Goal: Task Accomplishment & Management: Use online tool/utility

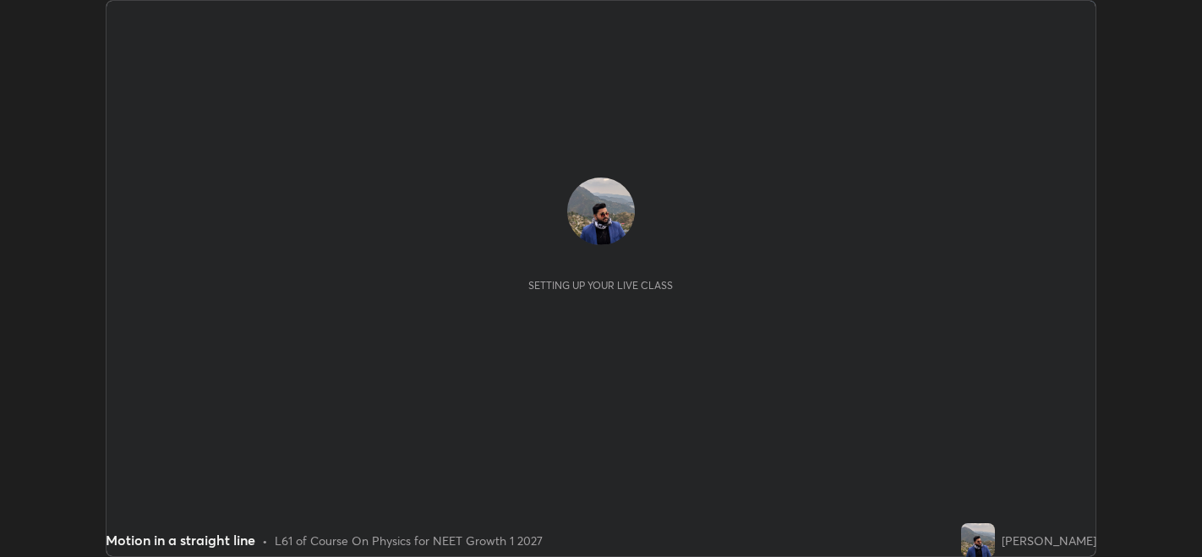
scroll to position [556, 1202]
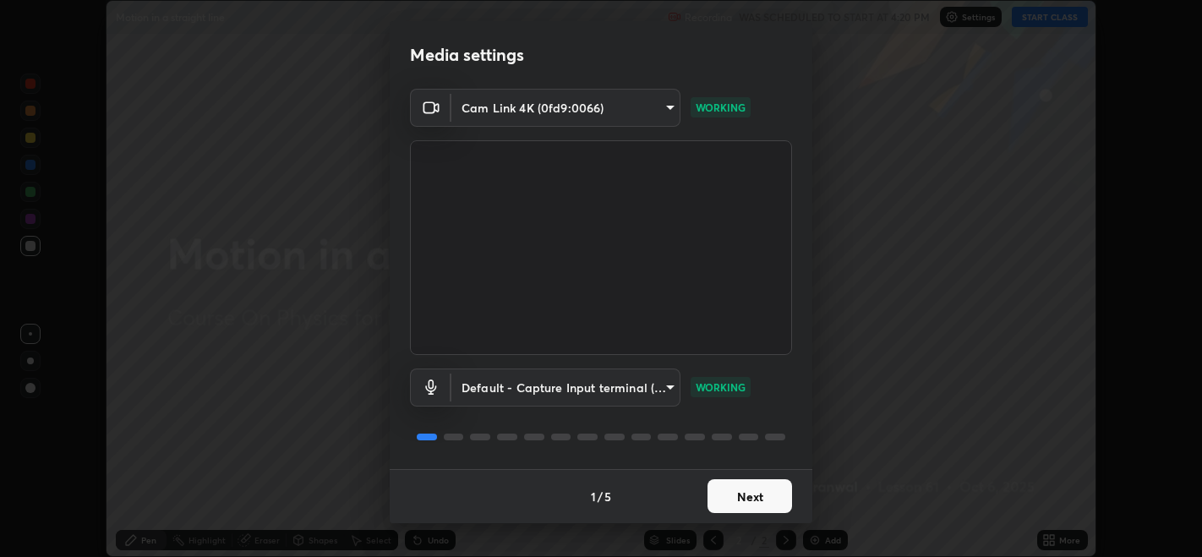
click at [762, 503] on button "Next" at bounding box center [749, 496] width 85 height 34
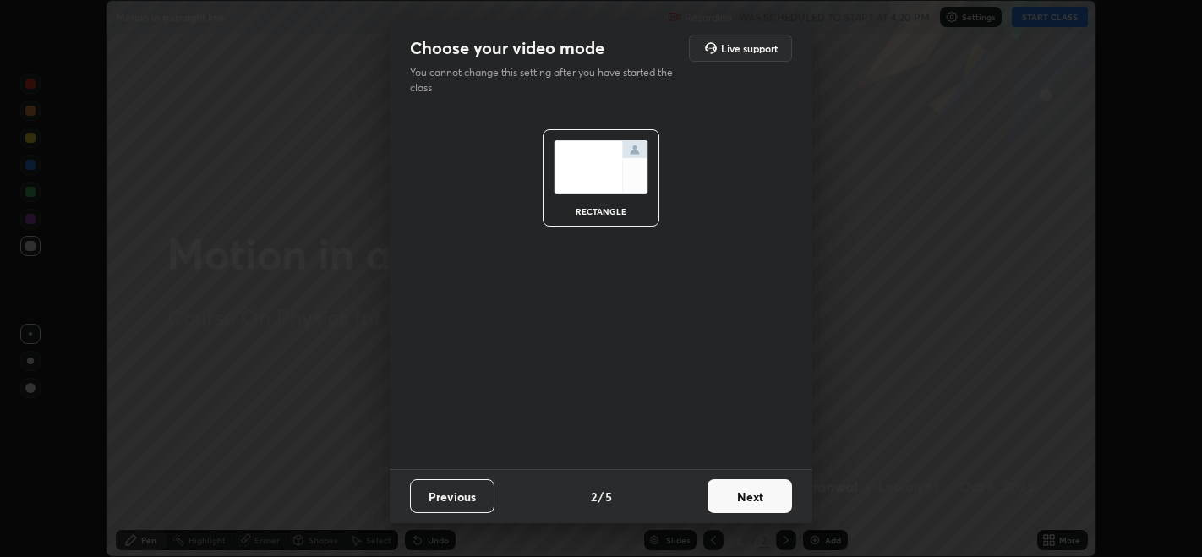
click at [761, 505] on button "Next" at bounding box center [749, 496] width 85 height 34
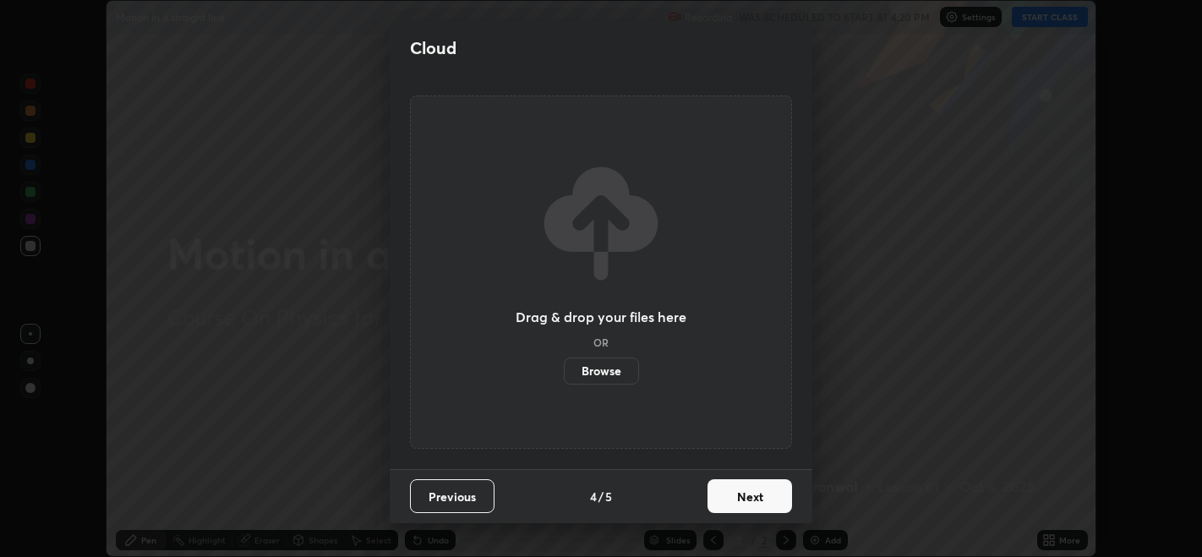
click at [752, 505] on button "Next" at bounding box center [749, 496] width 85 height 34
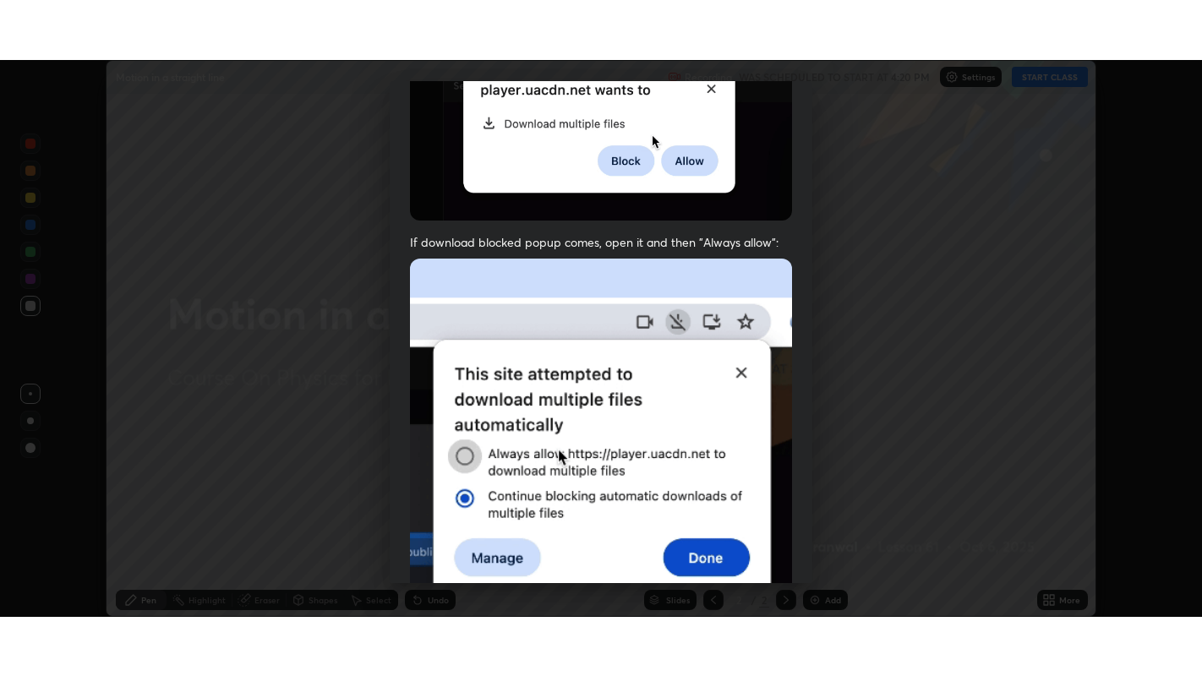
scroll to position [342, 0]
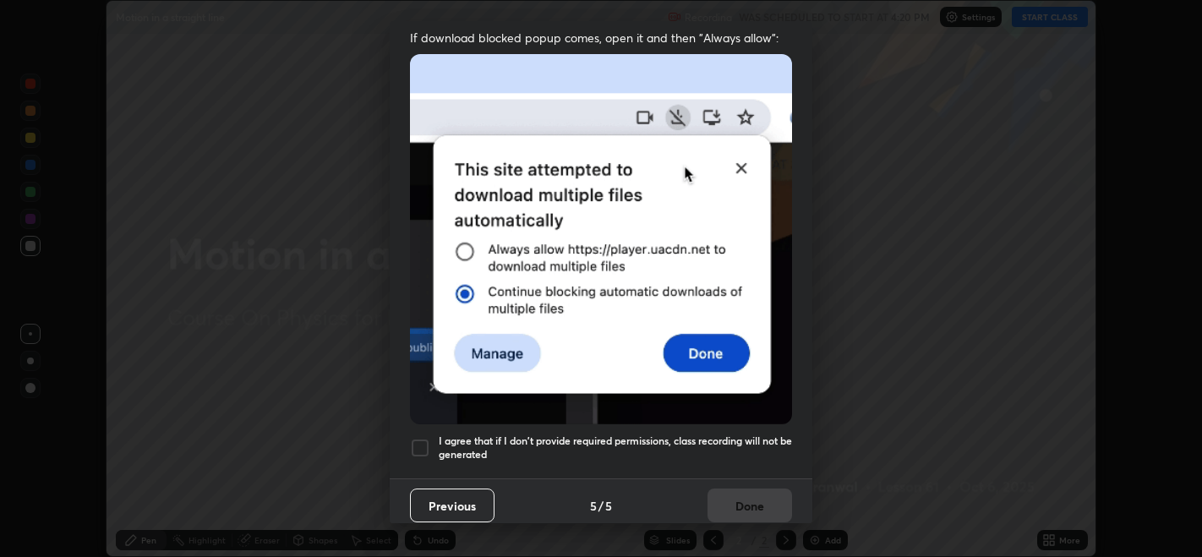
click at [416, 438] on div at bounding box center [420, 448] width 20 height 20
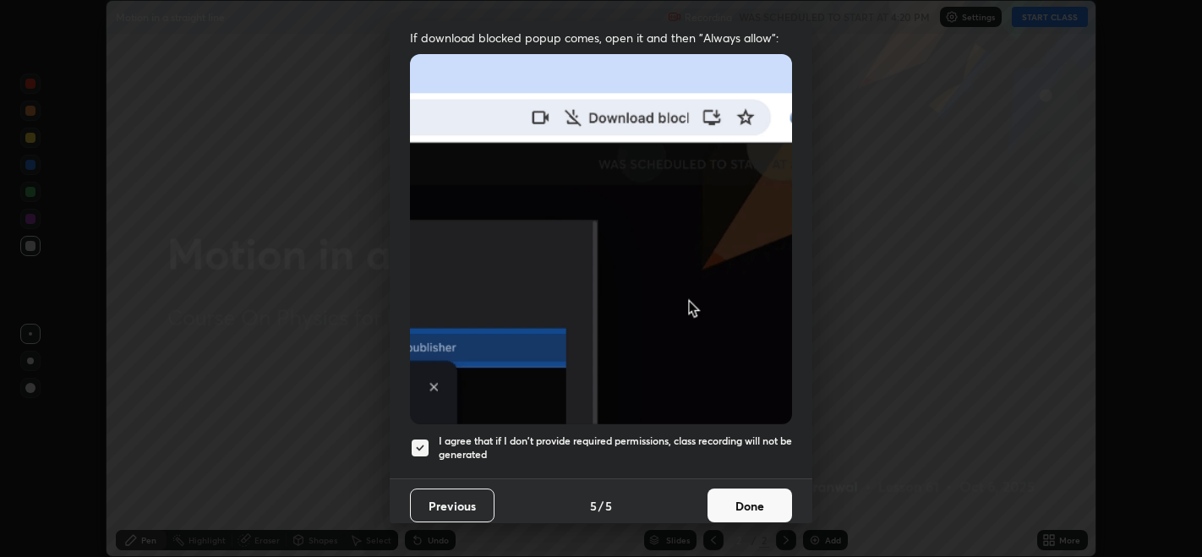
click at [735, 507] on button "Done" at bounding box center [749, 506] width 85 height 34
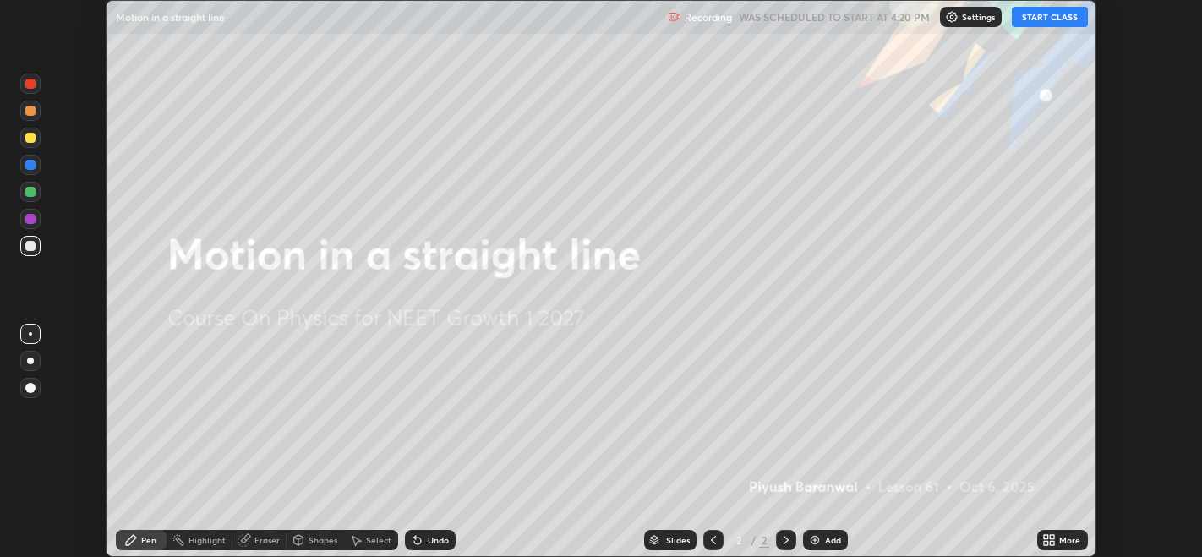
click at [1040, 17] on button "START CLASS" at bounding box center [1050, 17] width 76 height 20
click at [1052, 537] on icon at bounding box center [1053, 537] width 4 height 4
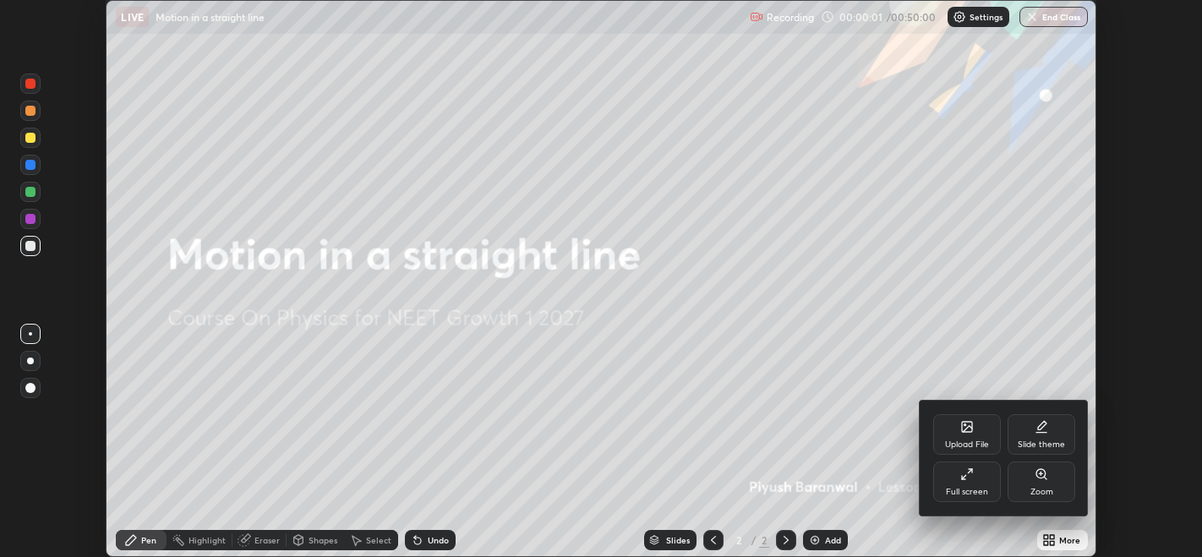
click at [958, 492] on div "Full screen" at bounding box center [967, 492] width 42 height 8
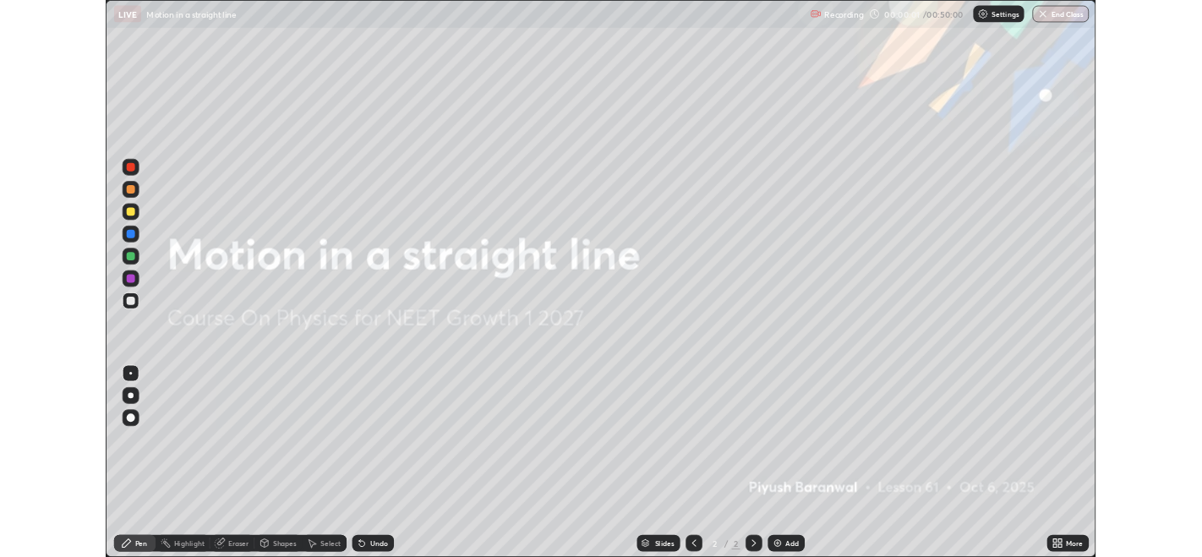
scroll to position [676, 1202]
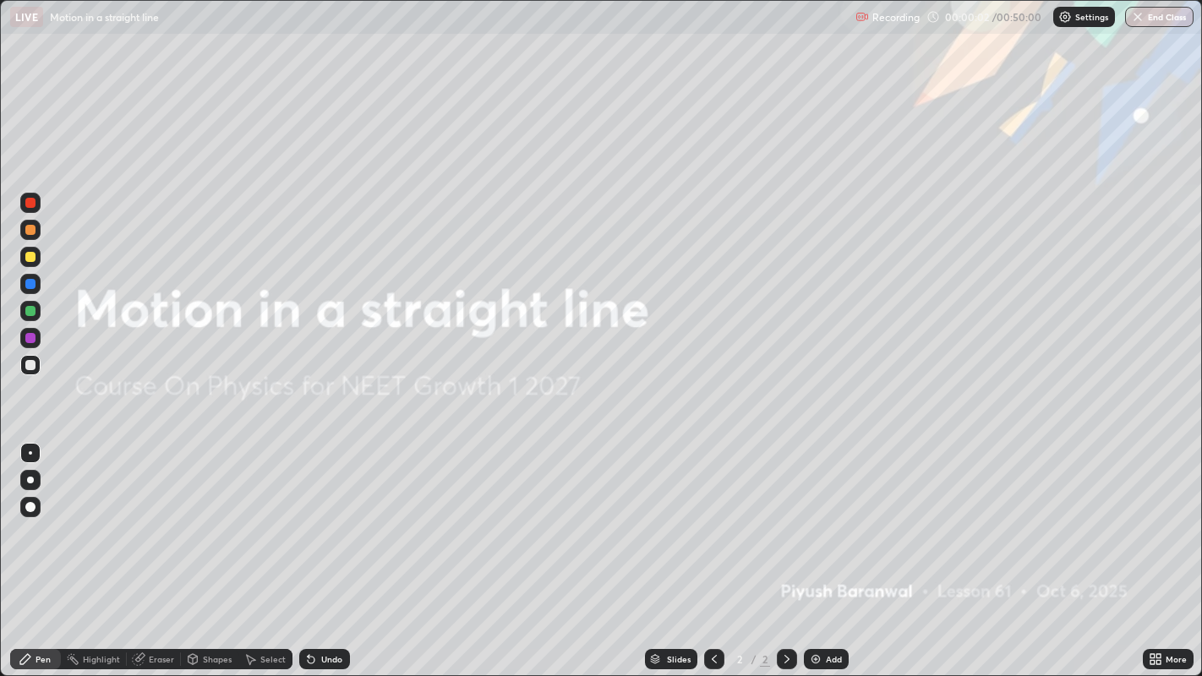
click at [833, 556] on div "Add" at bounding box center [834, 659] width 16 height 8
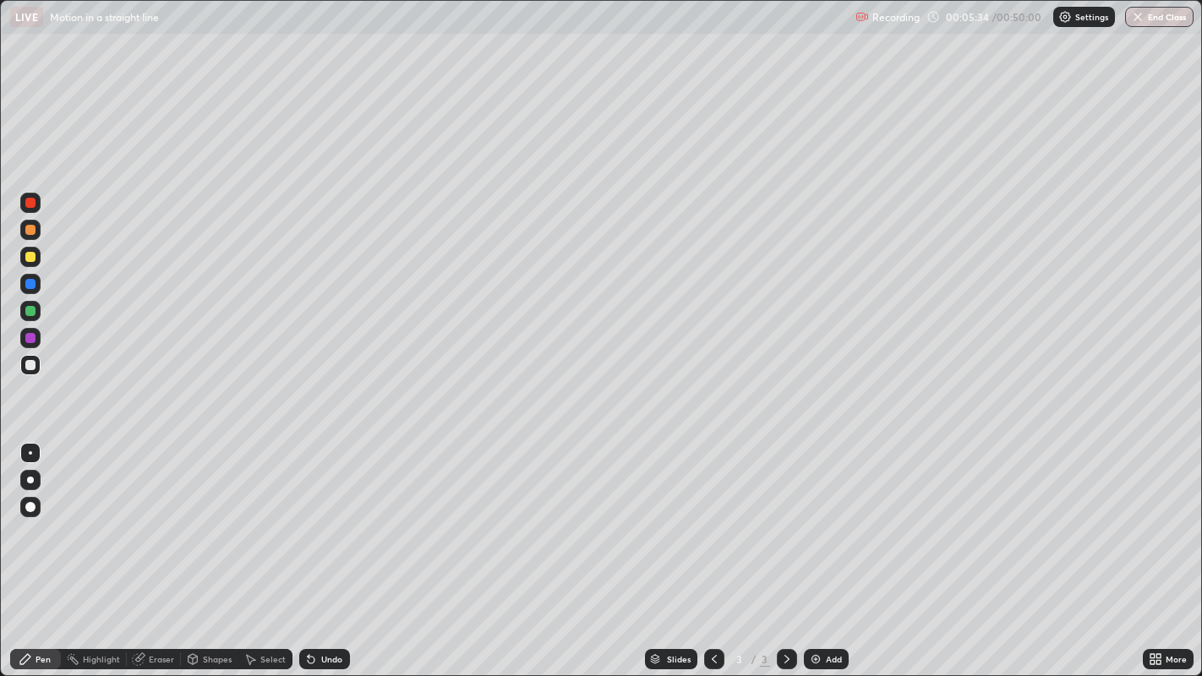
click at [266, 556] on div "Select" at bounding box center [272, 659] width 25 height 8
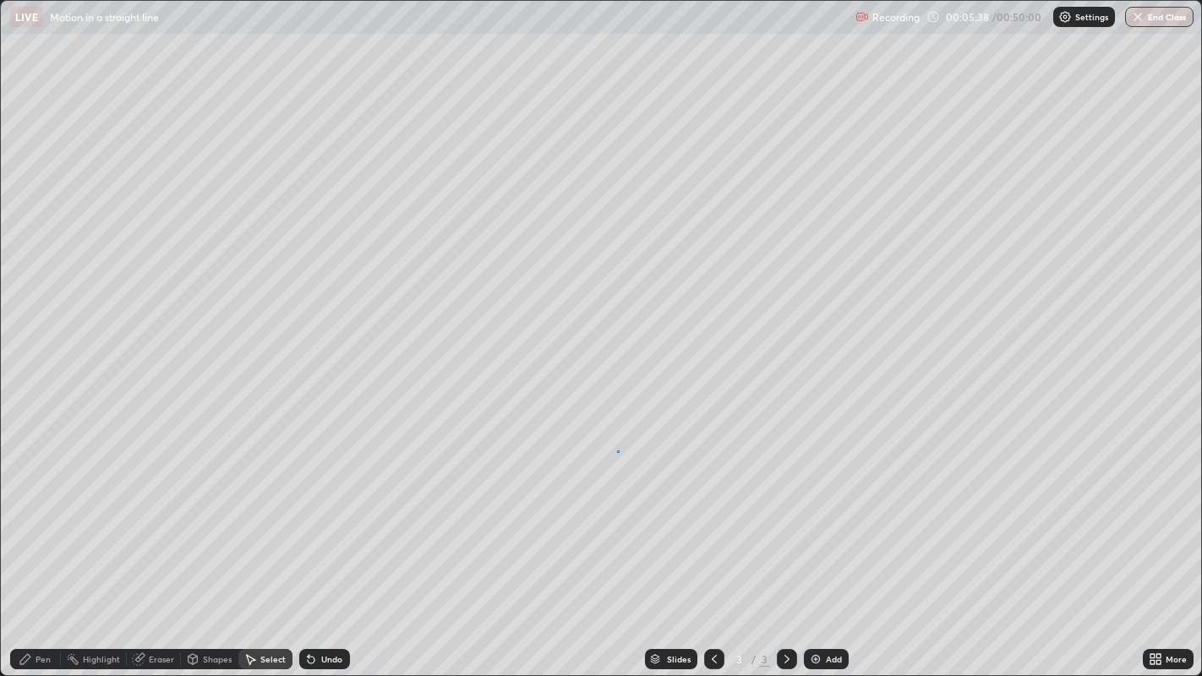
click at [617, 451] on div "0 ° Undo Copy Duplicate Duplicate to new slide Delete" at bounding box center [601, 338] width 1201 height 675
click at [36, 556] on div "Pen" at bounding box center [43, 659] width 15 height 8
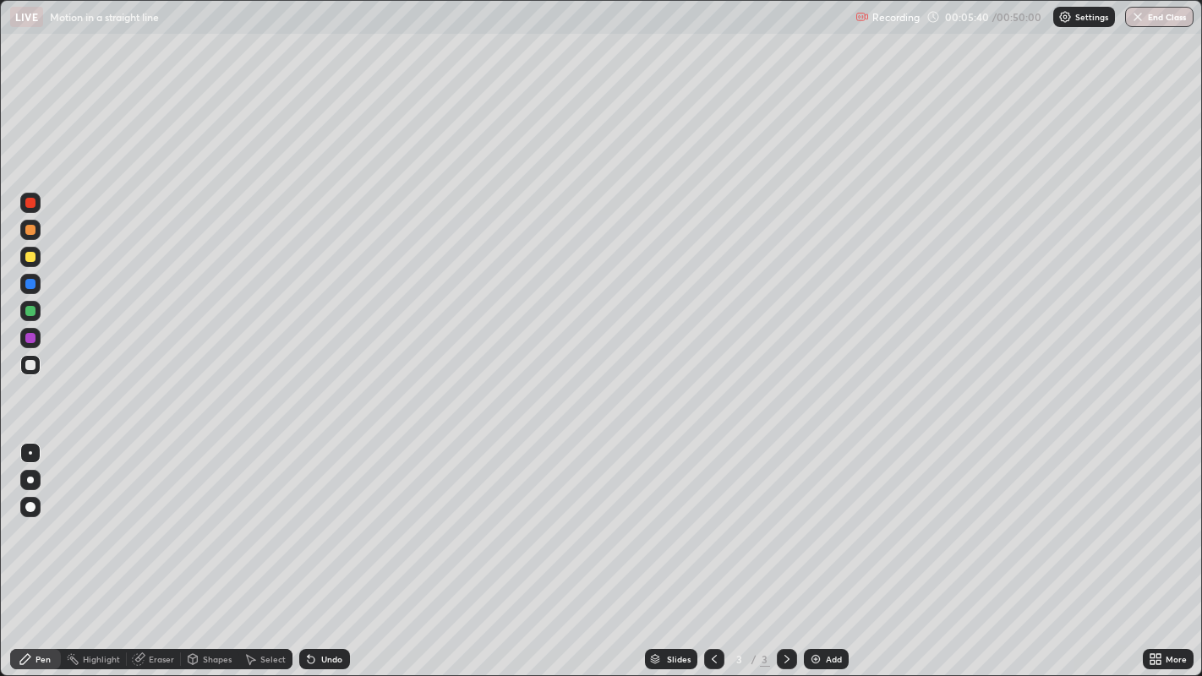
click at [30, 257] on div at bounding box center [30, 257] width 10 height 10
click at [269, 556] on div "Select" at bounding box center [272, 659] width 25 height 8
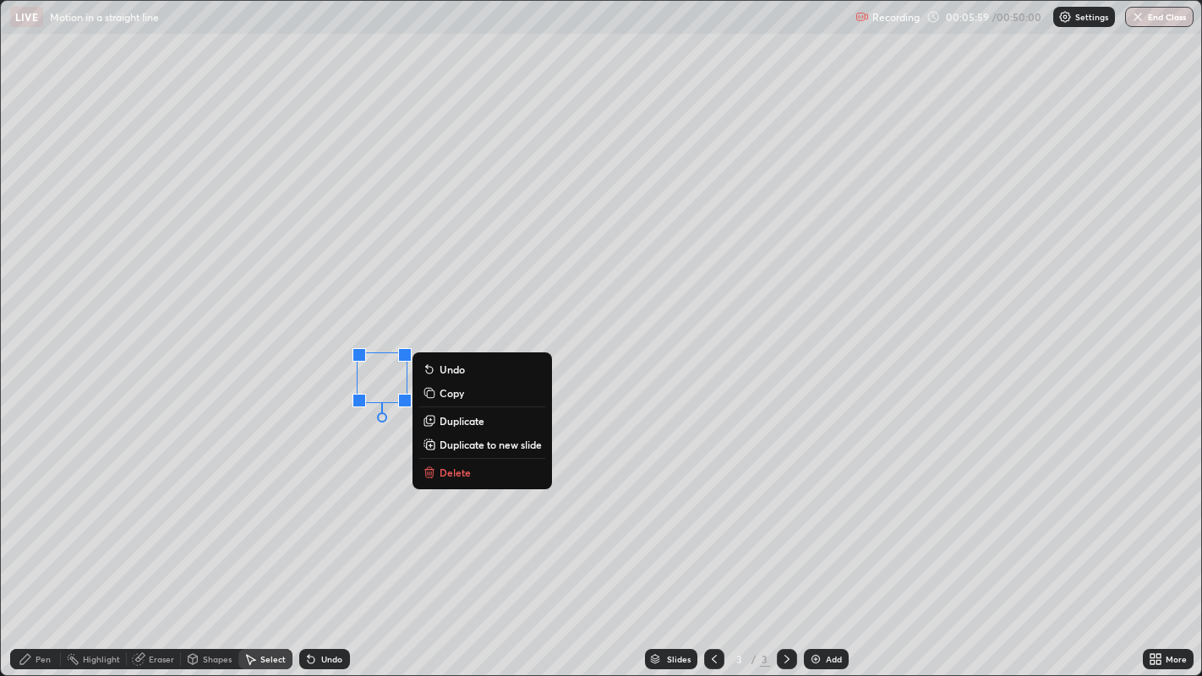
click at [467, 419] on p "Duplicate" at bounding box center [462, 421] width 45 height 14
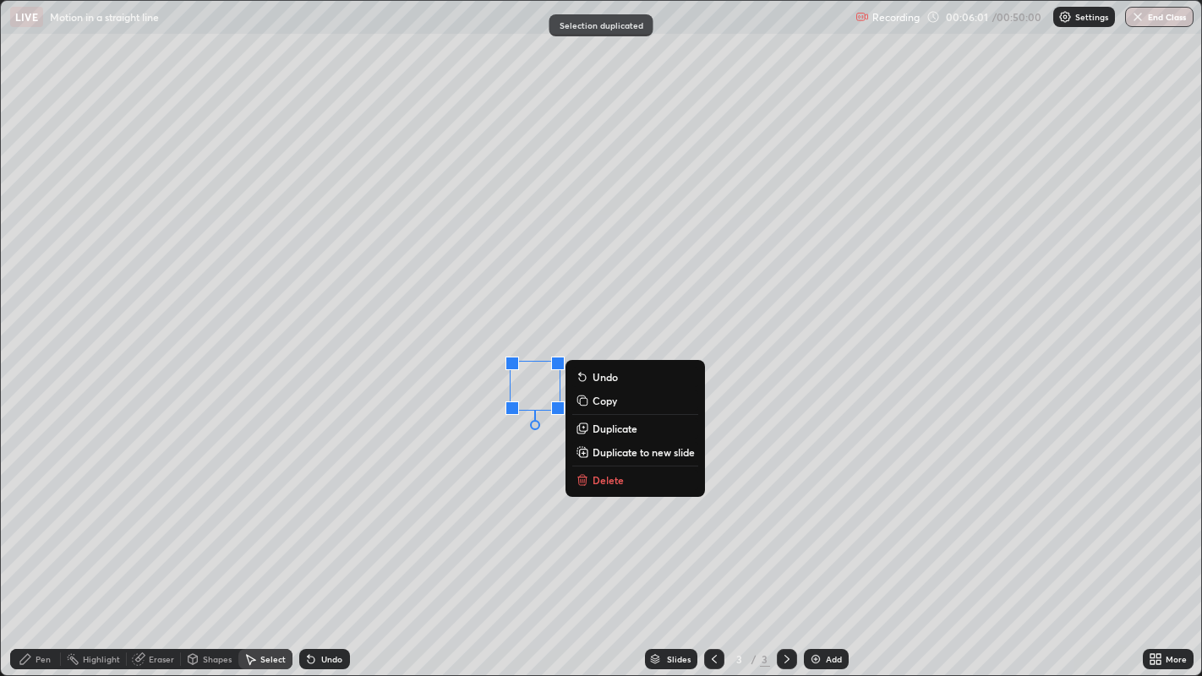
click at [35, 556] on div "Pen" at bounding box center [35, 659] width 51 height 20
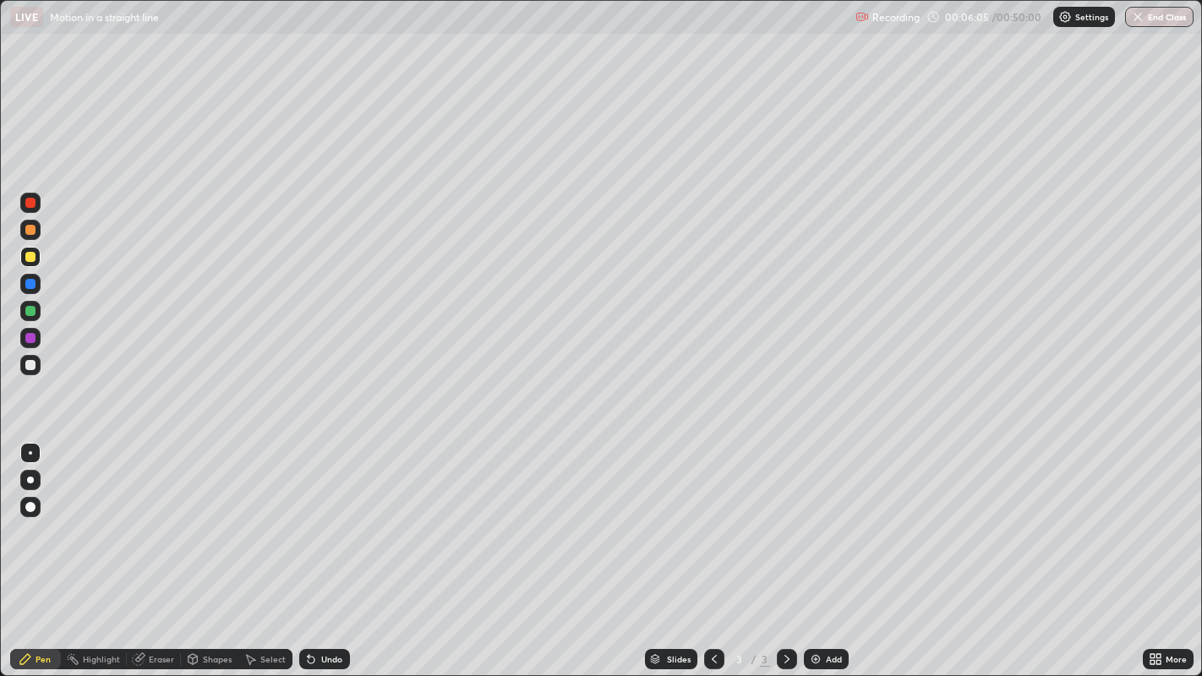
click at [268, 556] on div "Select" at bounding box center [272, 659] width 25 height 8
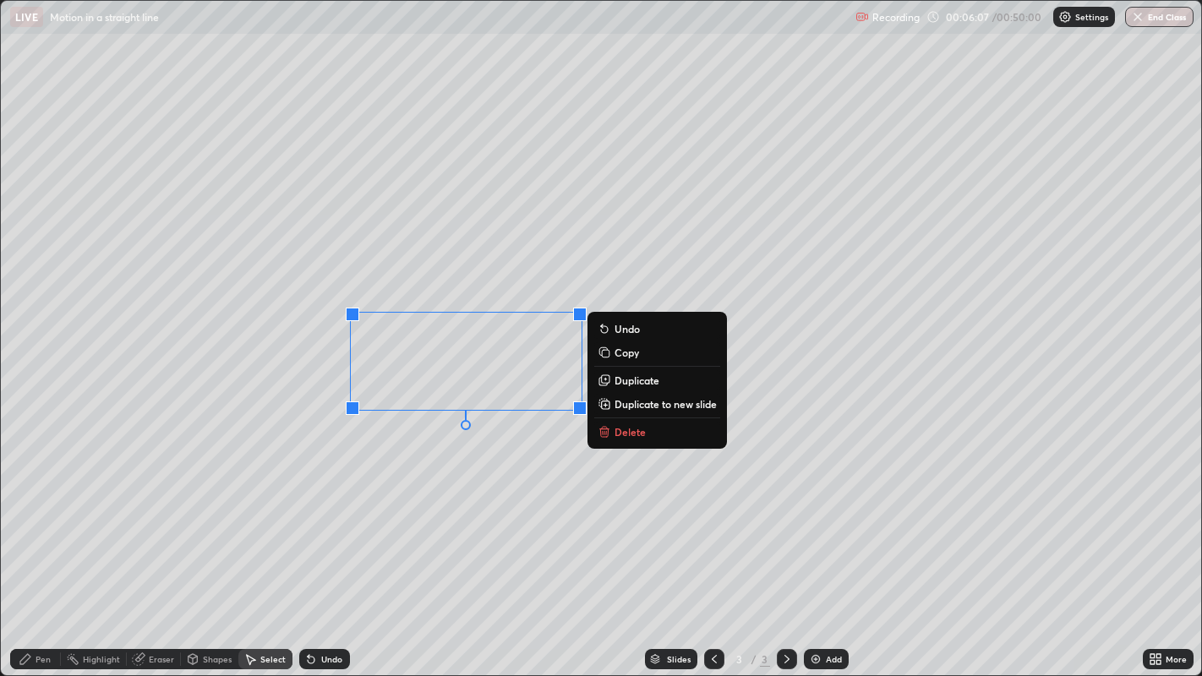
click at [630, 380] on p "Duplicate" at bounding box center [637, 381] width 45 height 14
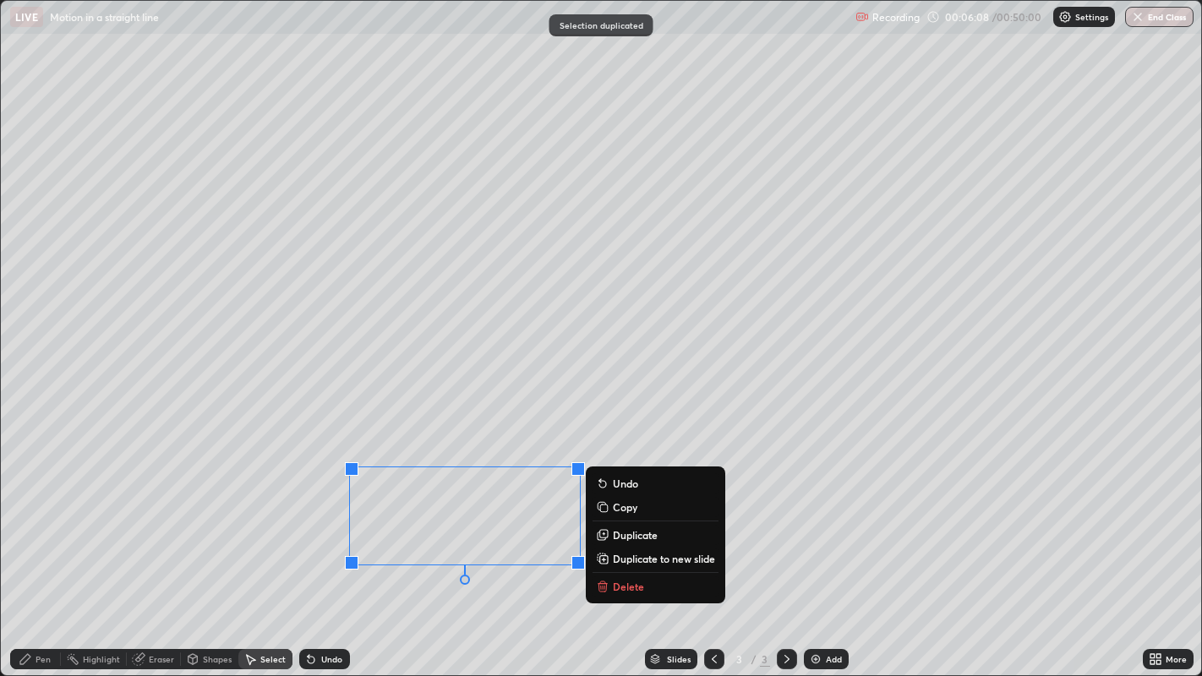
click at [261, 556] on div "0 ° Undo Copy Duplicate Duplicate to new slide Delete" at bounding box center [601, 338] width 1201 height 675
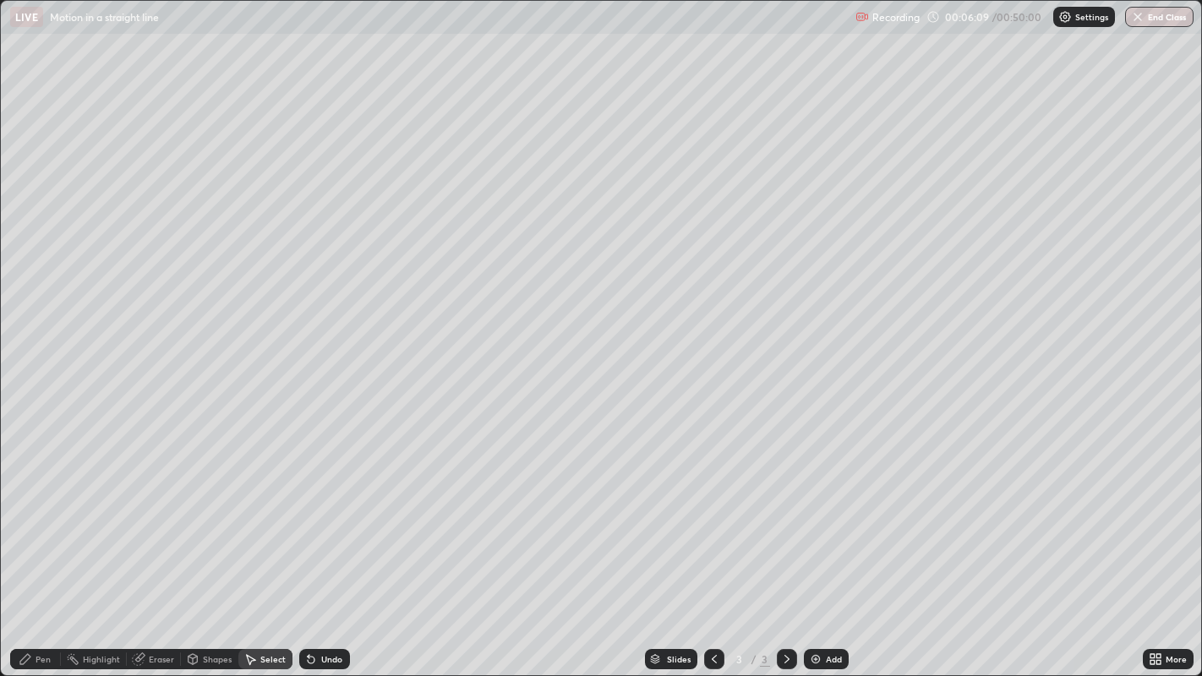
click at [37, 556] on div "Pen" at bounding box center [43, 659] width 15 height 8
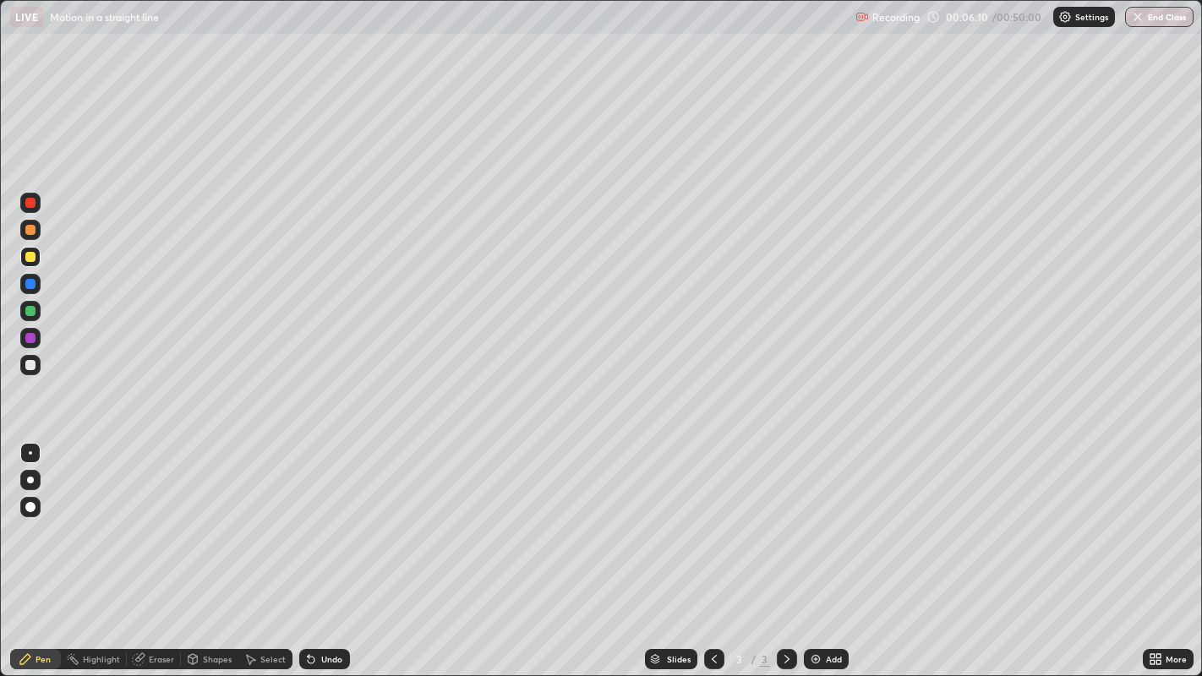
click at [35, 254] on div at bounding box center [30, 257] width 10 height 10
click at [31, 362] on div at bounding box center [30, 365] width 10 height 10
click at [813, 556] on img at bounding box center [816, 660] width 14 height 14
click at [712, 556] on icon at bounding box center [714, 660] width 14 height 14
click at [30, 257] on div at bounding box center [30, 257] width 10 height 10
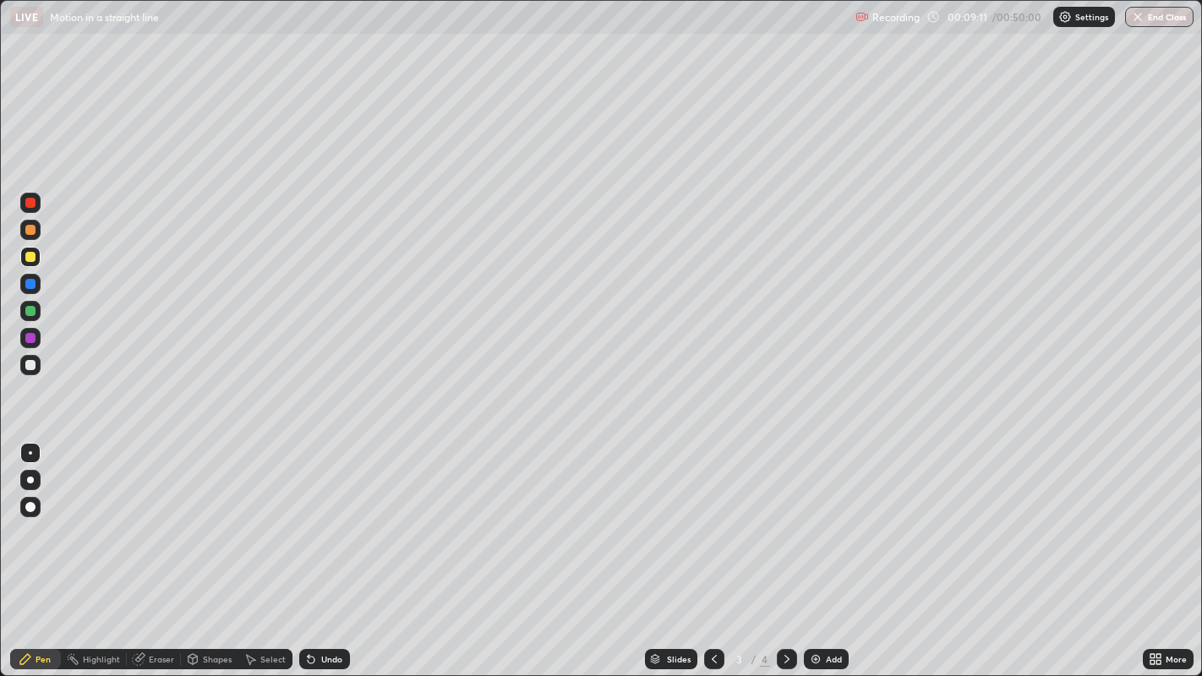
click at [32, 368] on div at bounding box center [30, 365] width 10 height 10
click at [822, 556] on div "Add" at bounding box center [826, 659] width 45 height 20
click at [30, 257] on div at bounding box center [30, 257] width 10 height 10
click at [31, 232] on div at bounding box center [30, 230] width 10 height 10
click at [31, 364] on div at bounding box center [30, 365] width 10 height 10
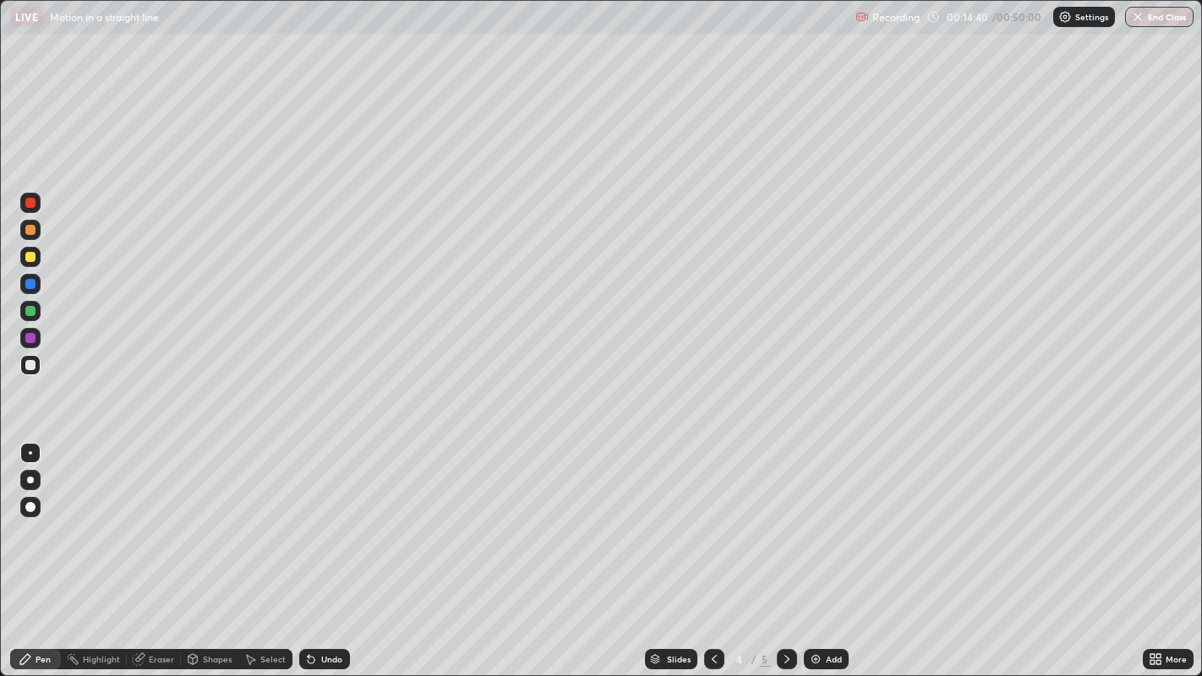
click at [29, 257] on div at bounding box center [30, 257] width 10 height 10
click at [33, 361] on div at bounding box center [30, 365] width 10 height 10
click at [826, 556] on div "Add" at bounding box center [834, 659] width 16 height 8
click at [30, 260] on div at bounding box center [30, 257] width 10 height 10
click at [35, 367] on div at bounding box center [30, 365] width 10 height 10
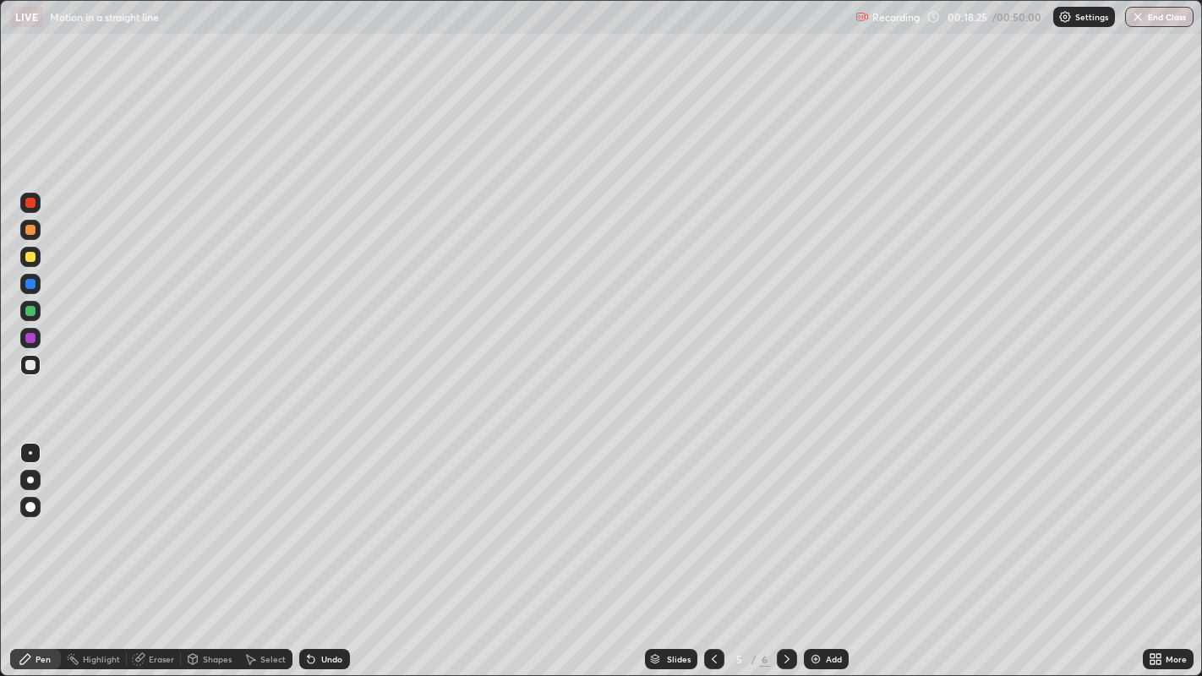
click at [325, 556] on div "Undo" at bounding box center [331, 659] width 21 height 8
click at [30, 258] on div at bounding box center [30, 257] width 10 height 10
click at [31, 306] on div at bounding box center [30, 311] width 10 height 10
click at [717, 556] on div at bounding box center [714, 659] width 20 height 20
click at [791, 556] on div at bounding box center [787, 659] width 20 height 34
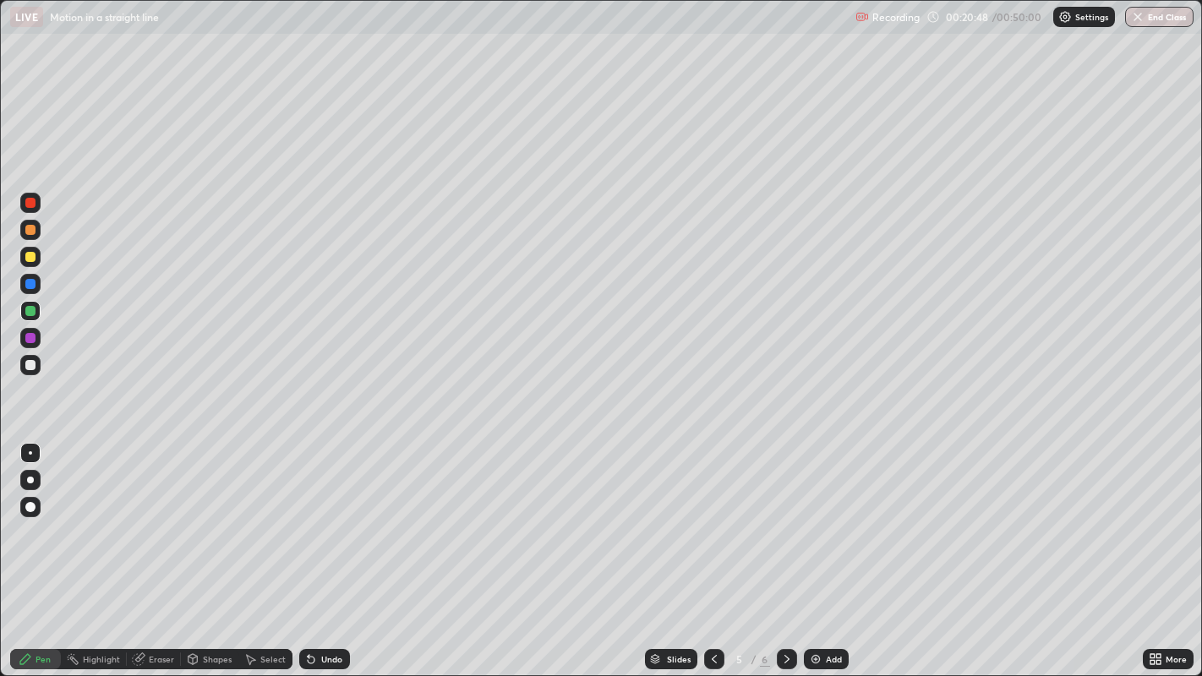
click at [712, 556] on icon at bounding box center [714, 659] width 5 height 8
click at [784, 556] on icon at bounding box center [787, 660] width 14 height 14
click at [27, 258] on div at bounding box center [30, 257] width 10 height 10
click at [31, 340] on div at bounding box center [30, 338] width 10 height 10
click at [264, 556] on div "Select" at bounding box center [272, 659] width 25 height 8
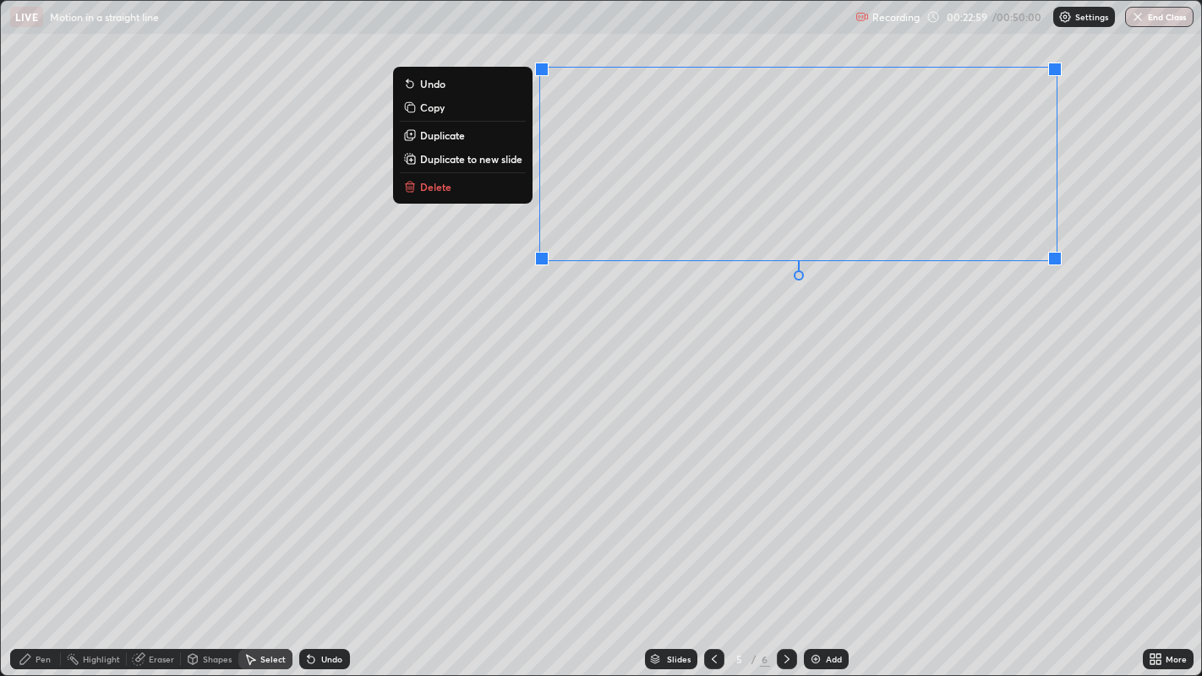
click at [706, 434] on div "0 ° Undo Copy Duplicate Duplicate to new slide Delete" at bounding box center [601, 338] width 1201 height 675
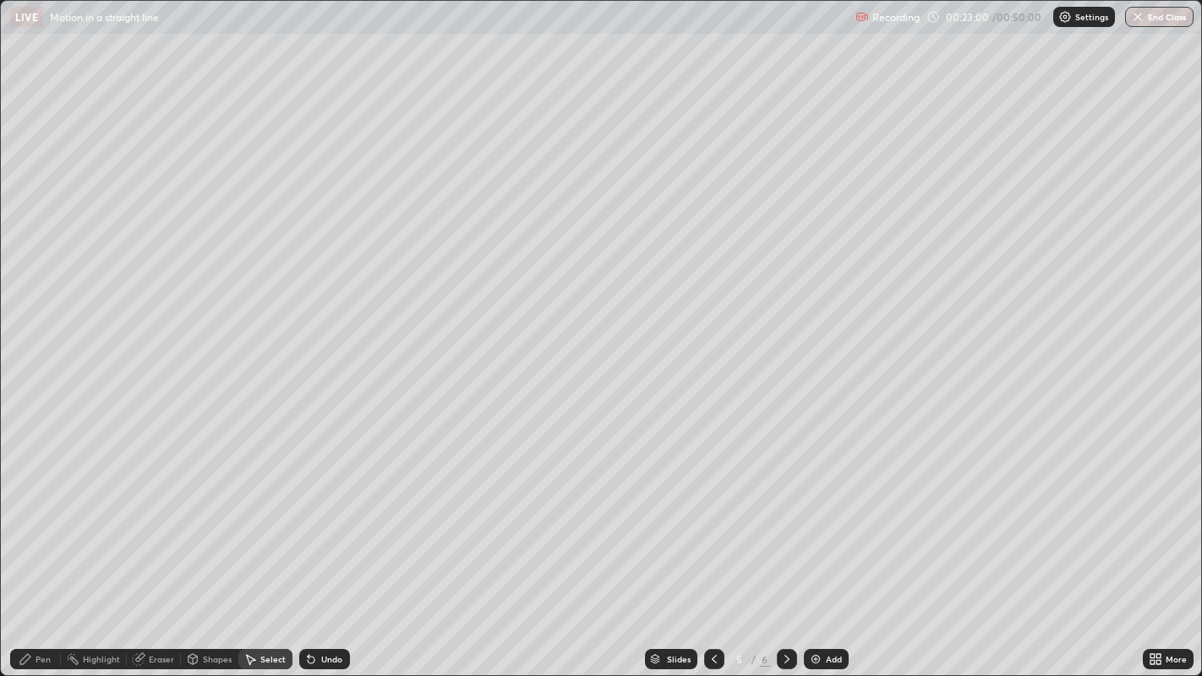
click at [35, 556] on div "Pen" at bounding box center [35, 659] width 51 height 20
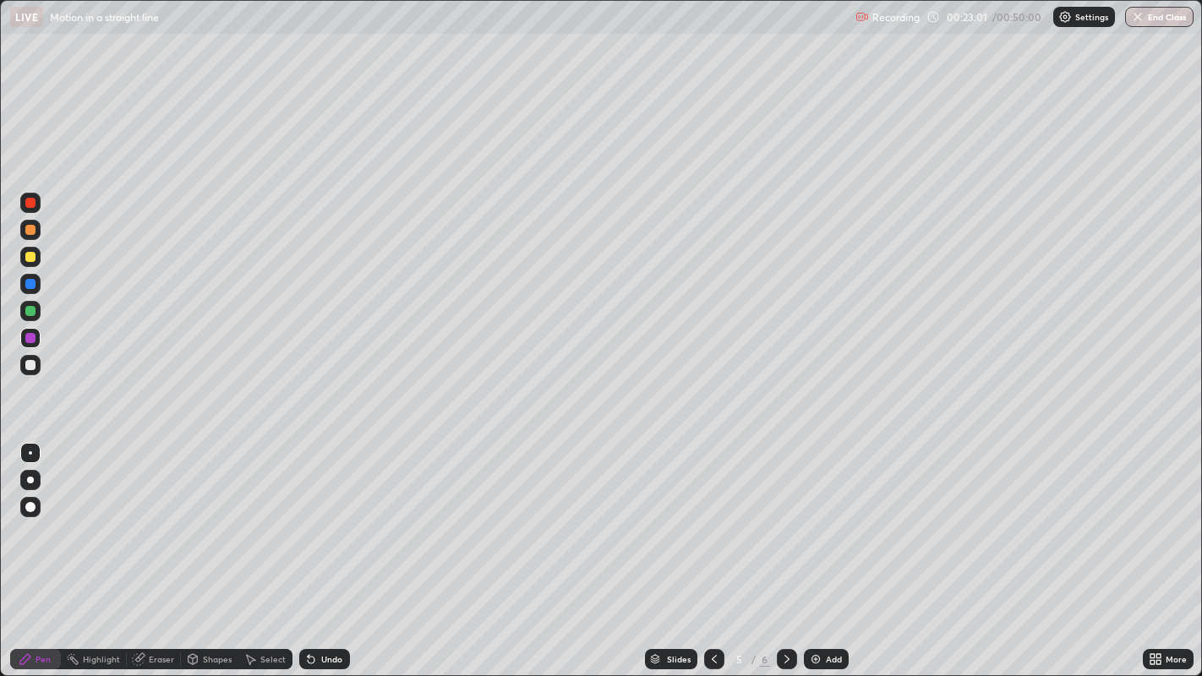
click at [31, 287] on div at bounding box center [30, 284] width 10 height 10
click at [30, 256] on div at bounding box center [30, 257] width 10 height 10
click at [26, 363] on div at bounding box center [30, 365] width 10 height 10
click at [23, 319] on div at bounding box center [30, 311] width 20 height 20
click at [31, 261] on div at bounding box center [30, 257] width 10 height 10
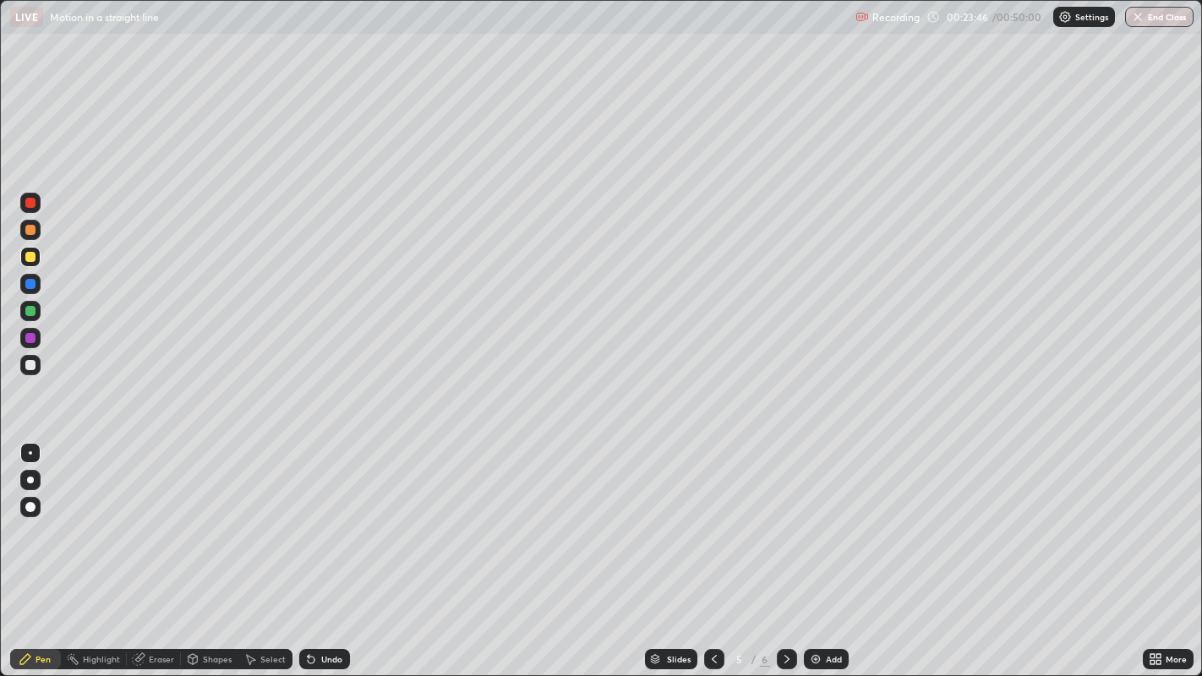
click at [26, 231] on div at bounding box center [30, 230] width 10 height 10
click at [710, 556] on div at bounding box center [714, 659] width 20 height 20
click at [713, 556] on div at bounding box center [714, 659] width 20 height 20
click at [713, 556] on icon at bounding box center [714, 660] width 14 height 14
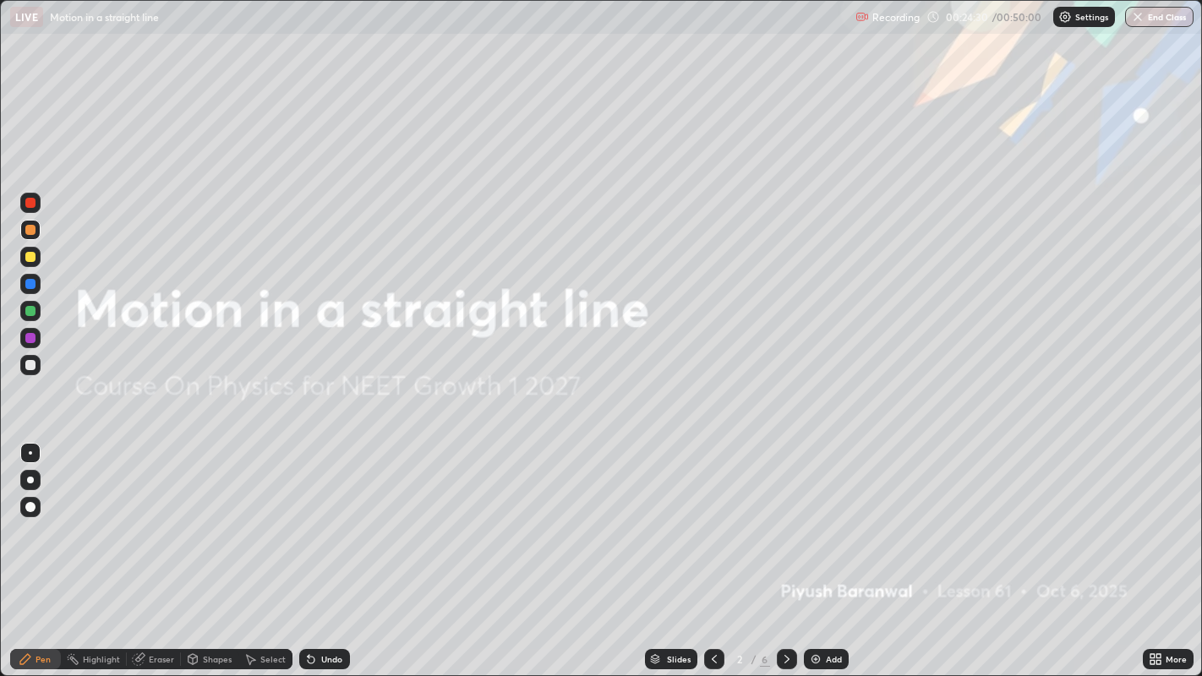
click at [784, 556] on icon at bounding box center [787, 660] width 14 height 14
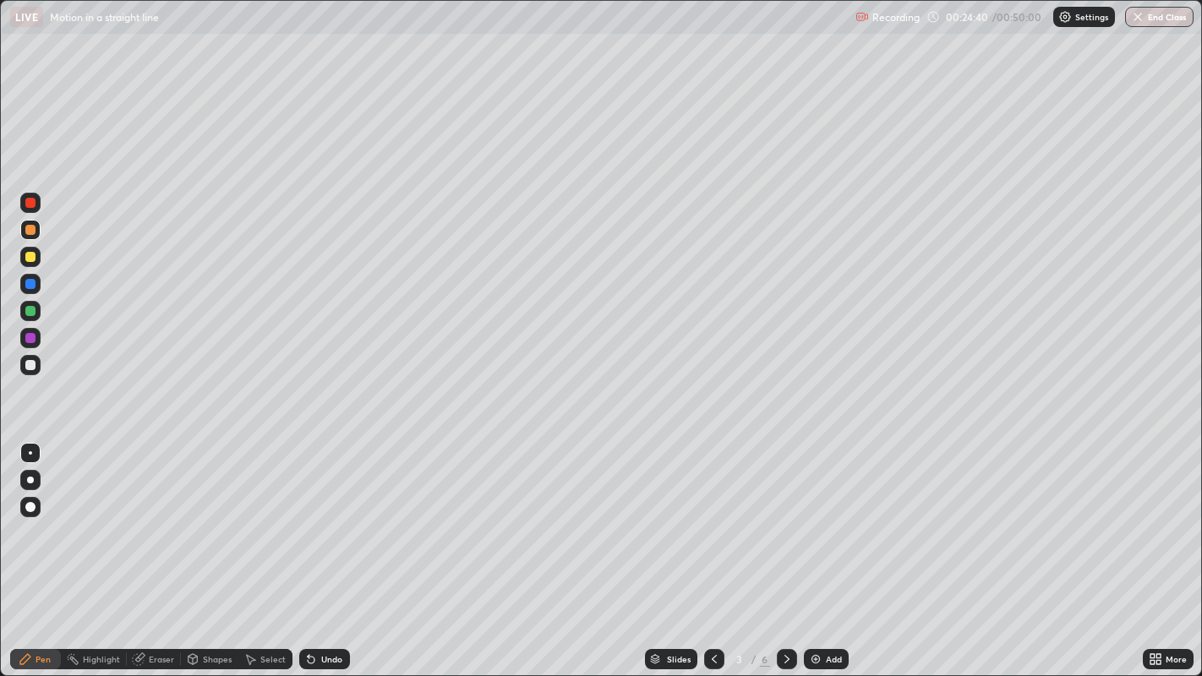
click at [782, 556] on div at bounding box center [787, 659] width 20 height 20
click at [784, 556] on icon at bounding box center [787, 660] width 14 height 14
click at [777, 556] on div at bounding box center [787, 659] width 20 height 20
click at [714, 556] on icon at bounding box center [714, 660] width 14 height 14
click at [25, 261] on div at bounding box center [30, 257] width 20 height 20
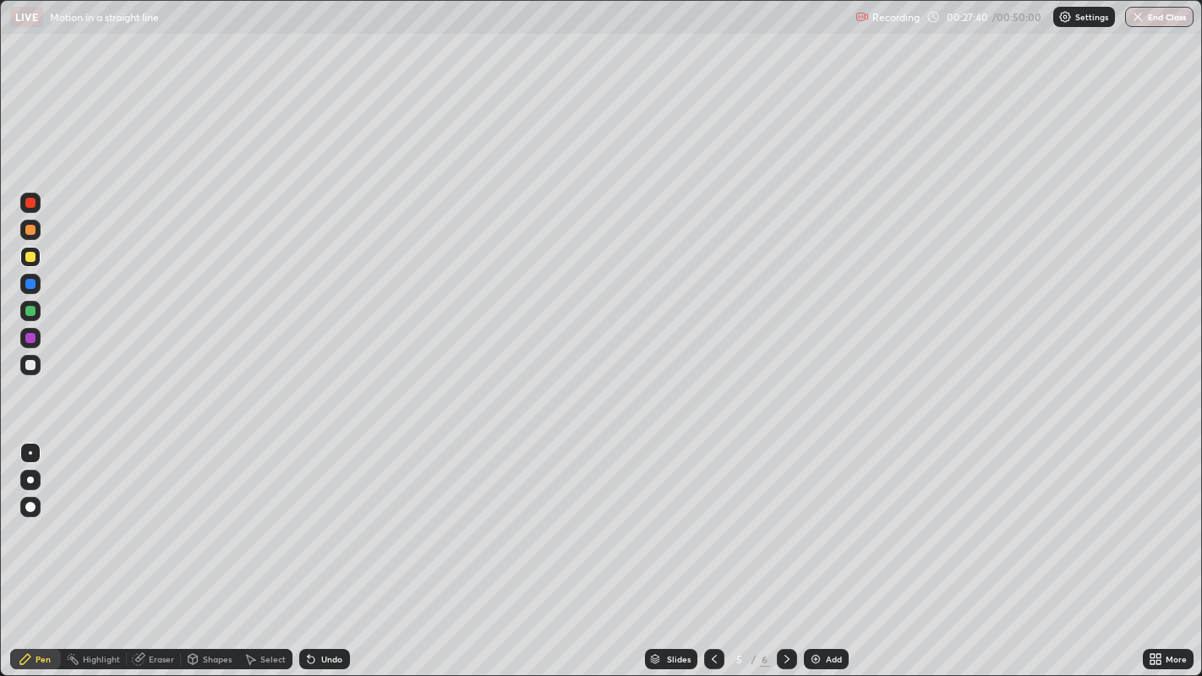
click at [820, 556] on div "Add" at bounding box center [826, 659] width 45 height 20
click at [30, 231] on div at bounding box center [30, 230] width 10 height 10
click at [29, 259] on div at bounding box center [30, 257] width 10 height 10
click at [34, 321] on div at bounding box center [30, 311] width 20 height 27
click at [30, 257] on div at bounding box center [30, 257] width 10 height 10
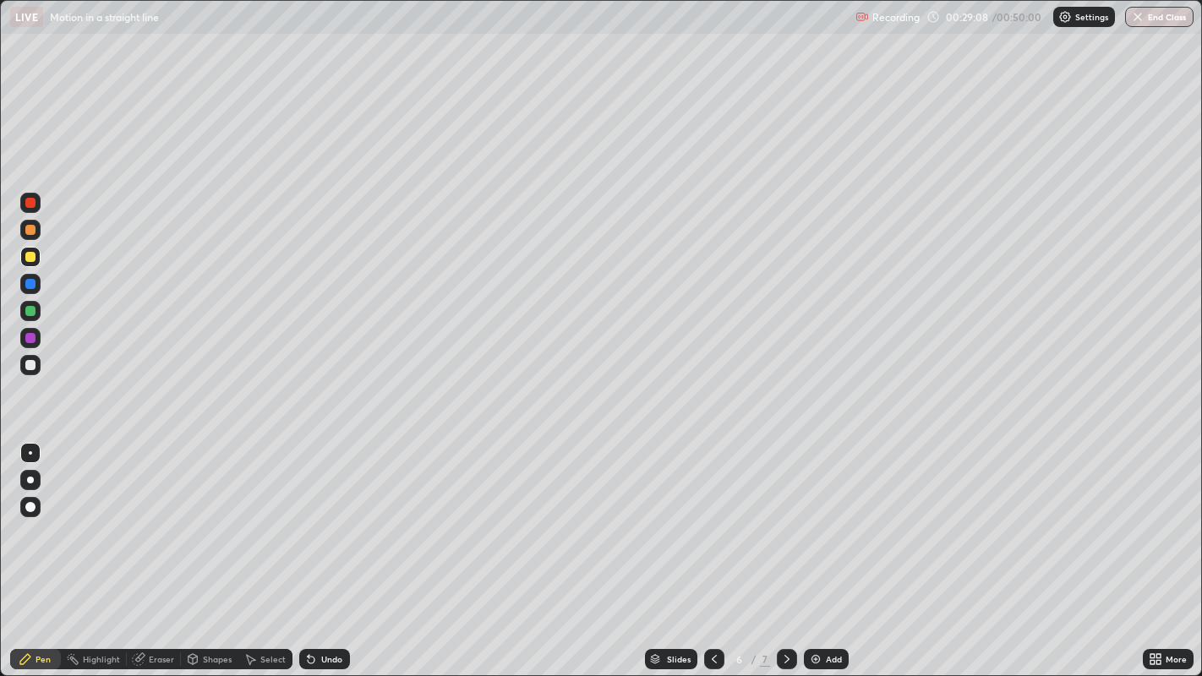
click at [30, 260] on div at bounding box center [30, 257] width 10 height 10
click at [29, 283] on div at bounding box center [30, 284] width 10 height 10
click at [311, 556] on div "Undo" at bounding box center [324, 659] width 51 height 20
click at [309, 556] on icon at bounding box center [311, 660] width 7 height 7
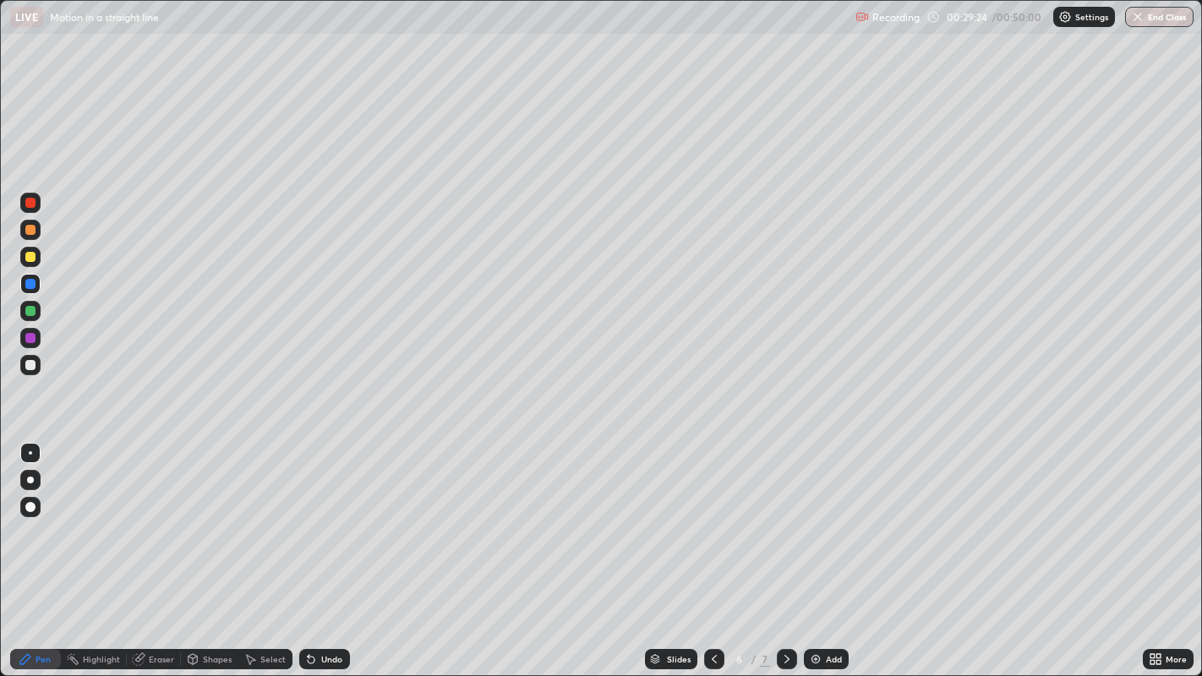
click at [30, 255] on div at bounding box center [30, 257] width 10 height 10
click at [814, 556] on img at bounding box center [816, 660] width 14 height 14
click at [32, 366] on div at bounding box center [30, 365] width 10 height 10
click at [216, 556] on div "Shapes" at bounding box center [217, 659] width 29 height 8
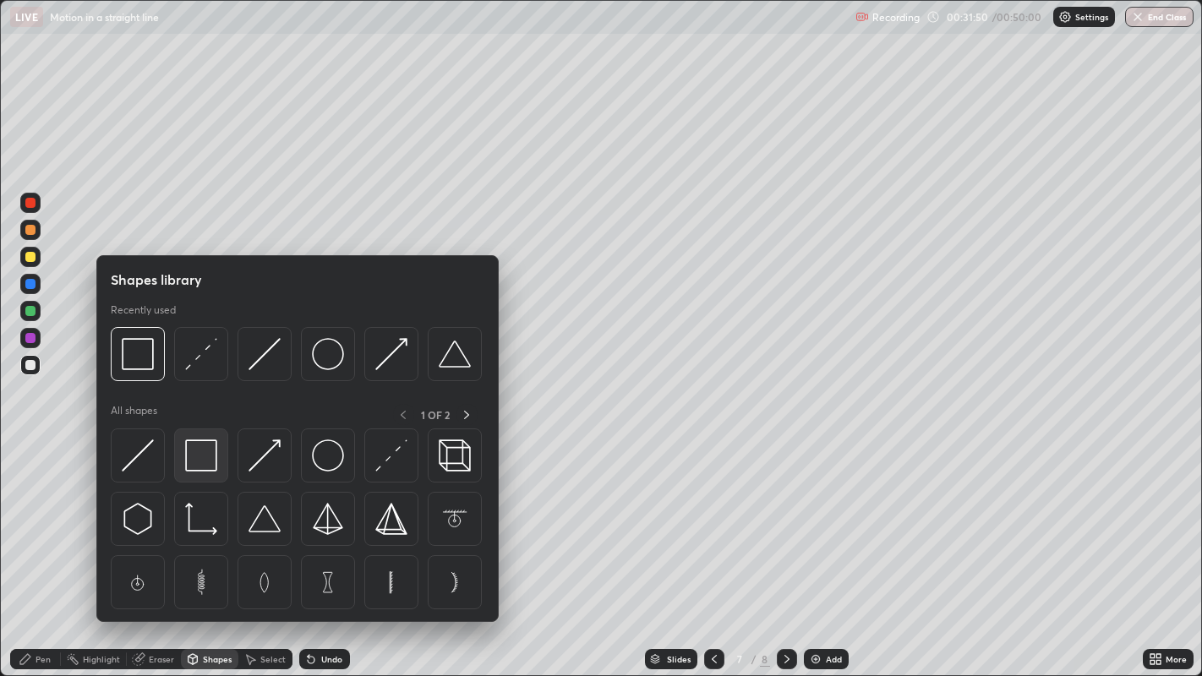
click at [208, 465] on img at bounding box center [201, 456] width 32 height 32
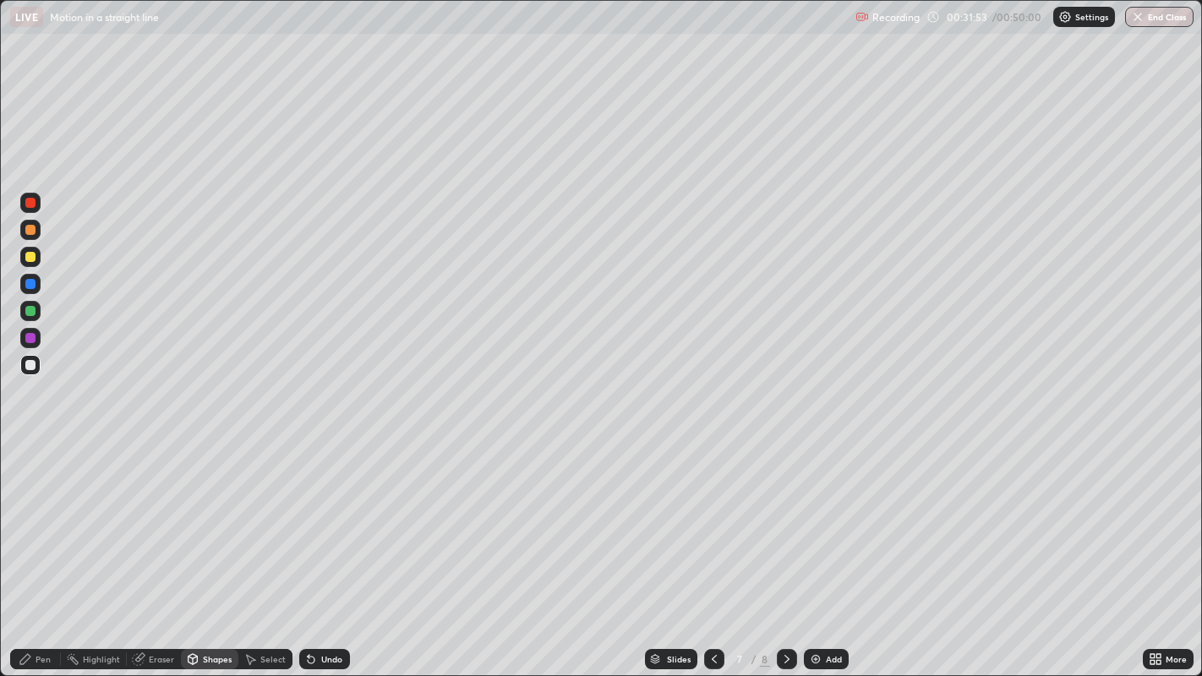
click at [263, 556] on div "Select" at bounding box center [272, 659] width 25 height 8
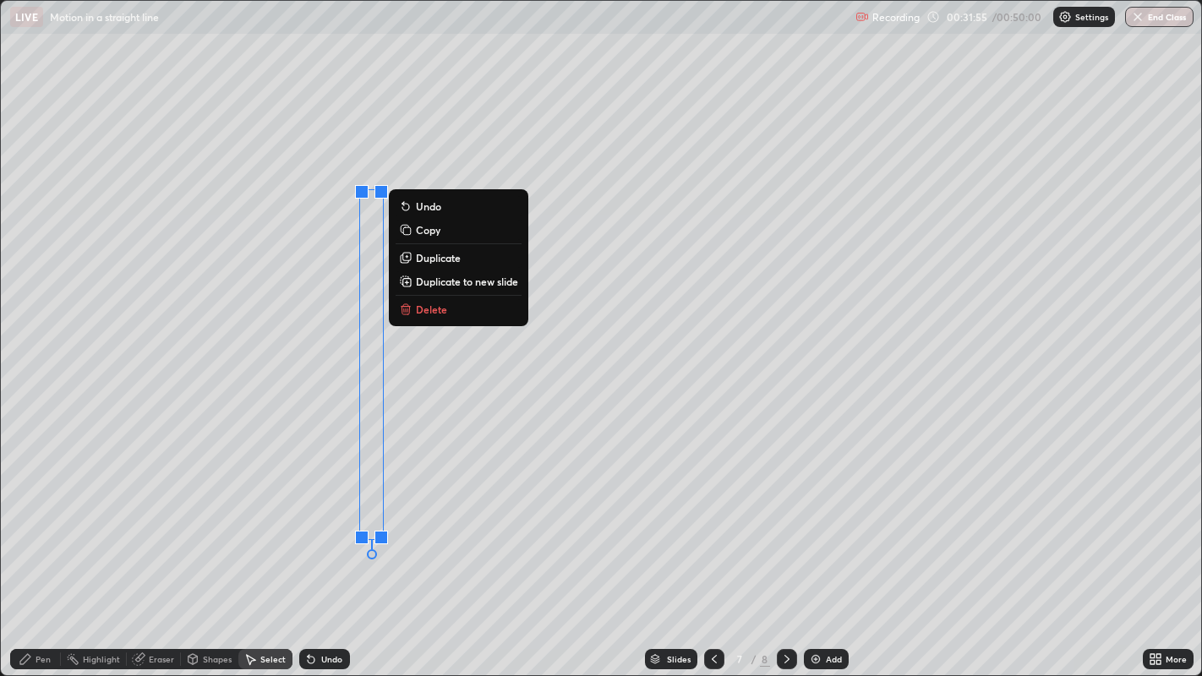
click at [440, 315] on p "Delete" at bounding box center [431, 310] width 31 height 14
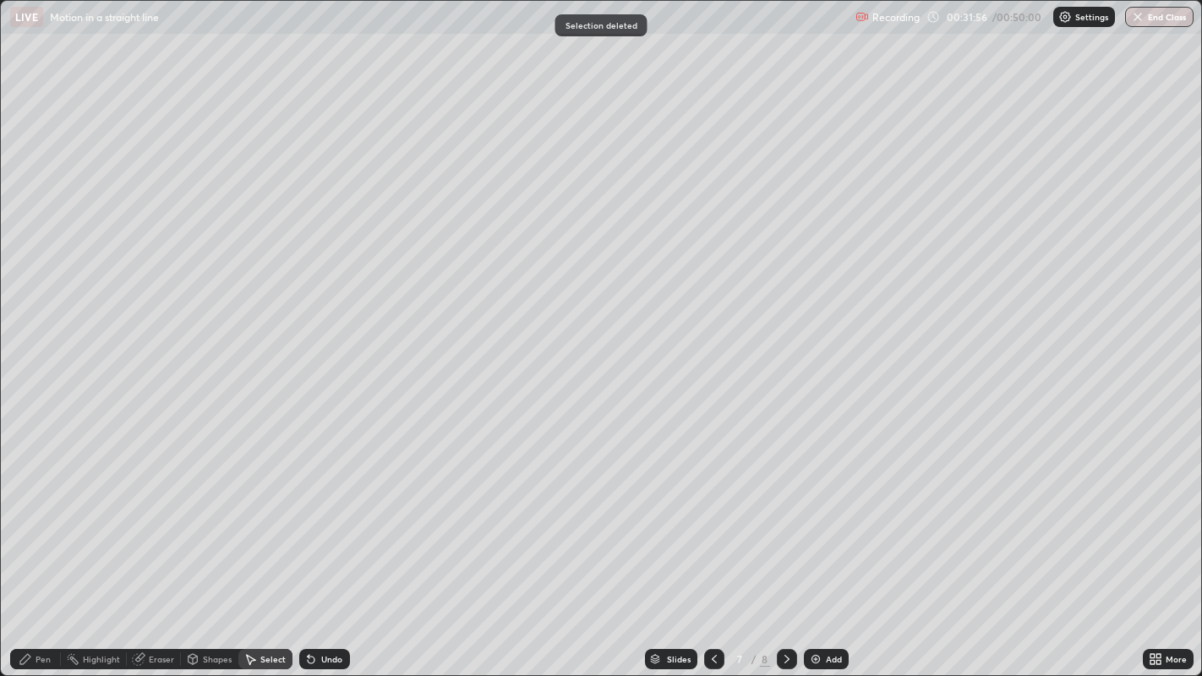
click at [386, 124] on div "0 ° Undo Copy Duplicate Duplicate to new slide Delete" at bounding box center [601, 338] width 1201 height 675
click at [218, 556] on div "Shapes" at bounding box center [217, 659] width 29 height 8
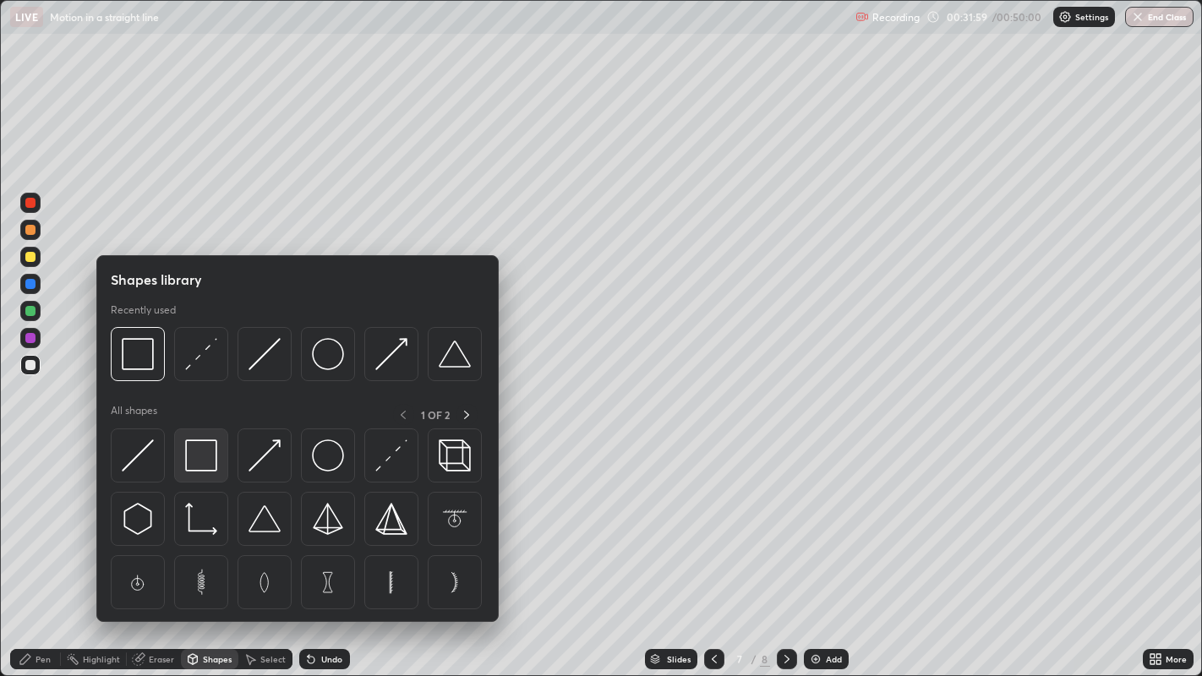
click at [207, 460] on img at bounding box center [201, 456] width 32 height 32
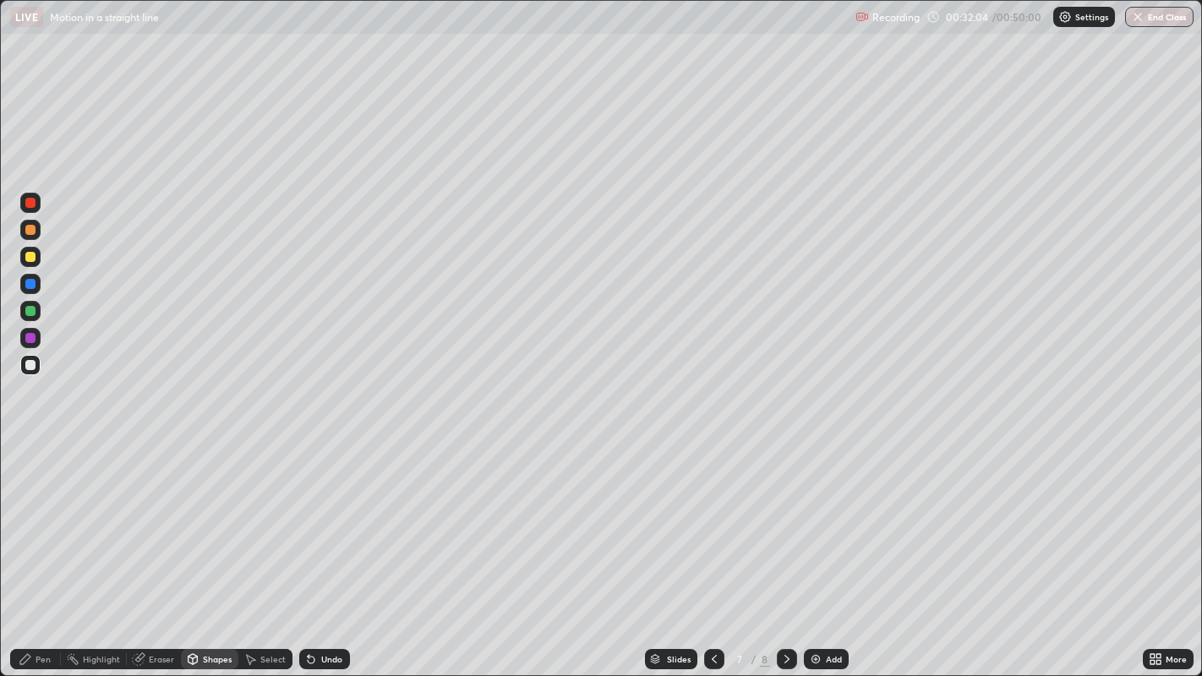
click at [30, 556] on icon at bounding box center [26, 660] width 14 height 14
click at [30, 314] on div at bounding box center [30, 311] width 10 height 10
click at [34, 260] on div at bounding box center [30, 257] width 10 height 10
click at [34, 311] on div at bounding box center [30, 311] width 10 height 10
click at [321, 556] on div "Undo" at bounding box center [331, 659] width 21 height 8
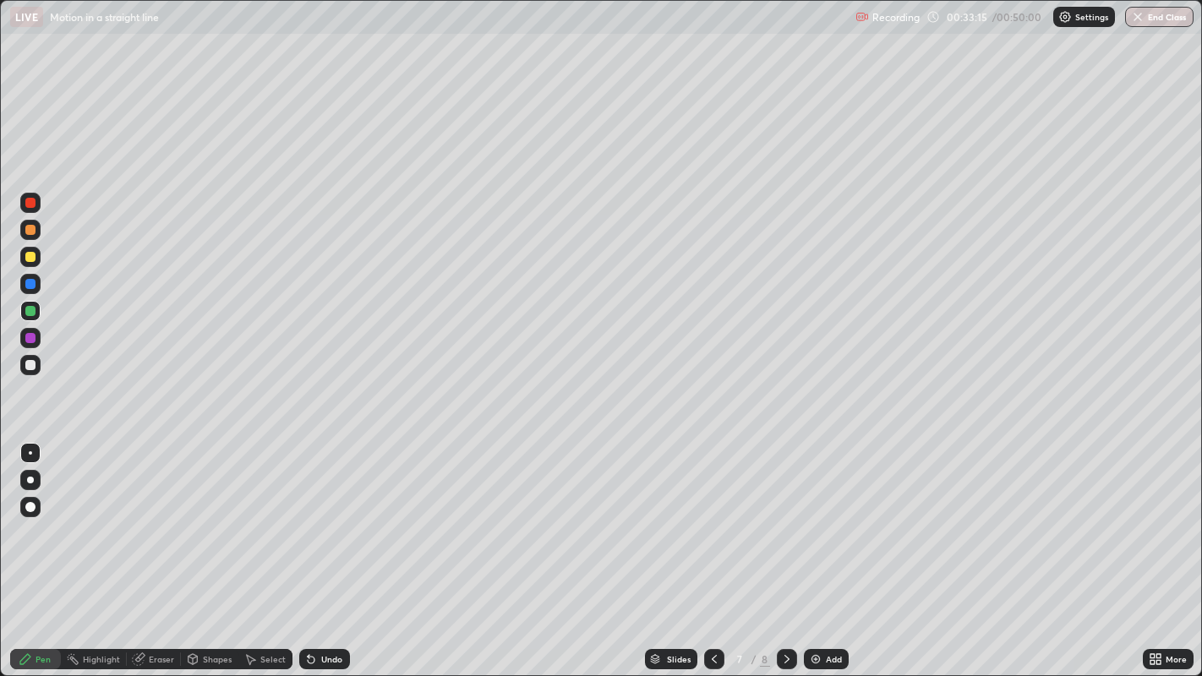
click at [321, 556] on div "Undo" at bounding box center [324, 659] width 51 height 20
click at [30, 260] on div at bounding box center [30, 257] width 10 height 10
click at [30, 253] on div at bounding box center [30, 257] width 10 height 10
click at [29, 257] on div at bounding box center [30, 257] width 10 height 10
click at [30, 366] on div at bounding box center [30, 365] width 10 height 10
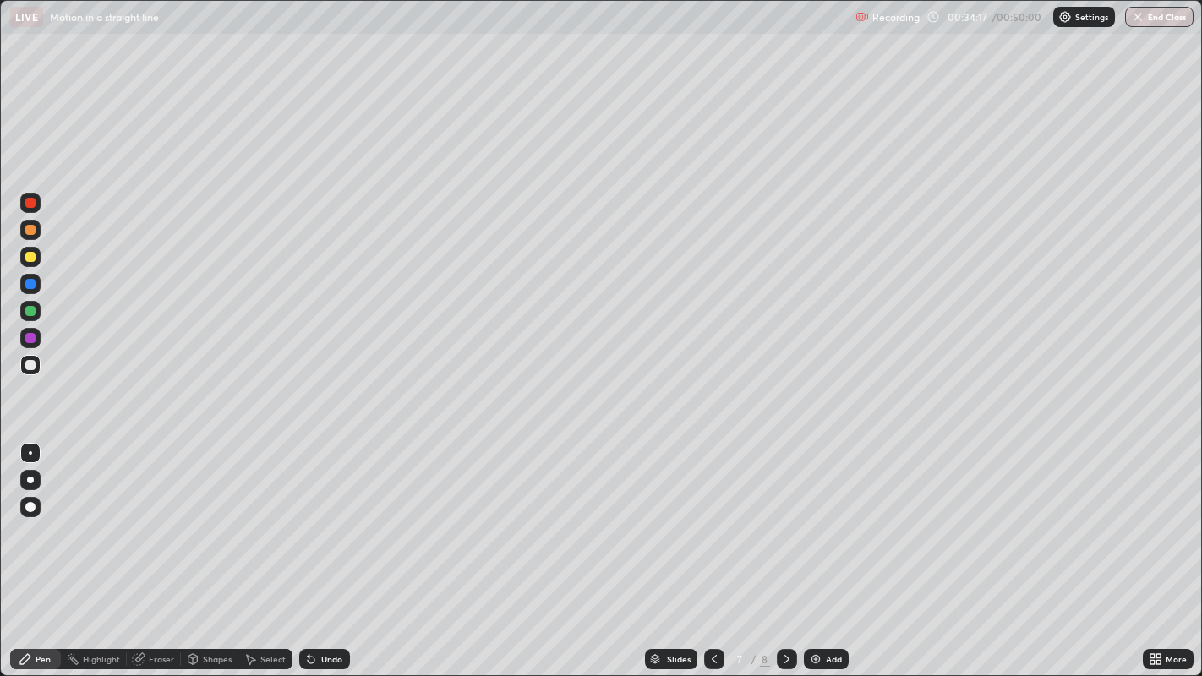
click at [34, 311] on div at bounding box center [30, 311] width 10 height 10
click at [29, 256] on div at bounding box center [30, 257] width 10 height 10
click at [36, 313] on div at bounding box center [30, 311] width 20 height 20
click at [30, 260] on div at bounding box center [30, 257] width 10 height 10
click at [31, 231] on div at bounding box center [30, 230] width 10 height 10
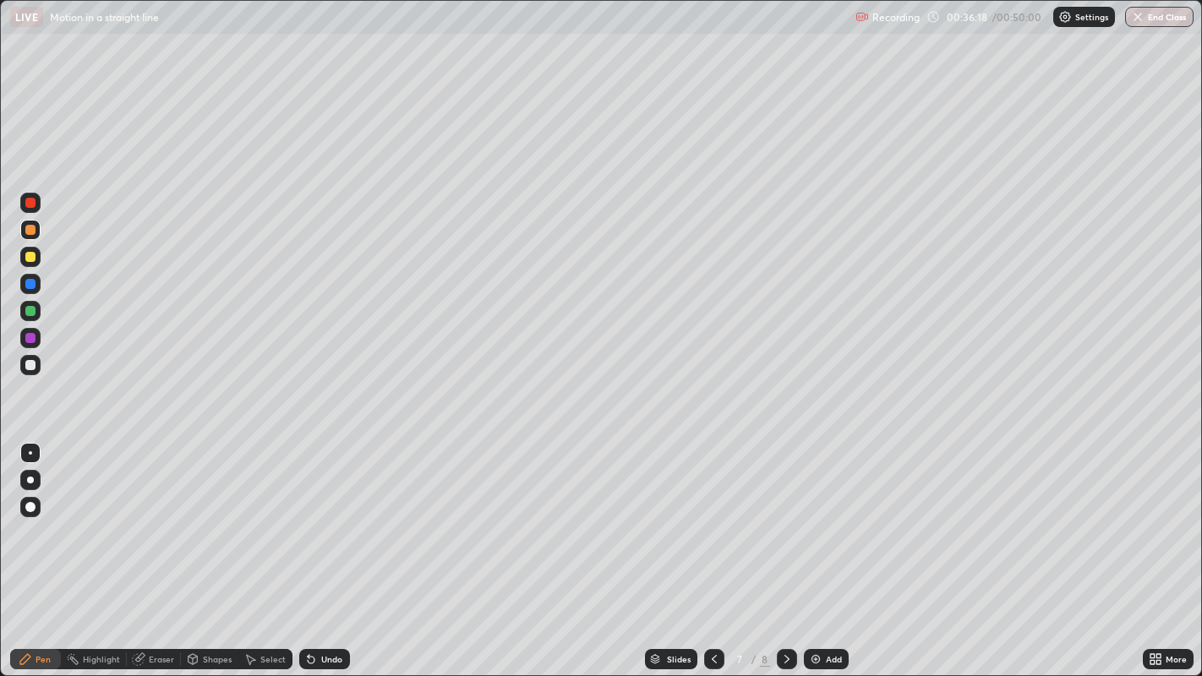
click at [35, 369] on div at bounding box center [30, 365] width 20 height 20
click at [317, 556] on div "Undo" at bounding box center [324, 659] width 51 height 20
click at [325, 556] on div "Undo" at bounding box center [324, 659] width 51 height 20
click at [322, 556] on div "Undo" at bounding box center [324, 659] width 51 height 20
click at [837, 556] on div "Add" at bounding box center [826, 659] width 45 height 20
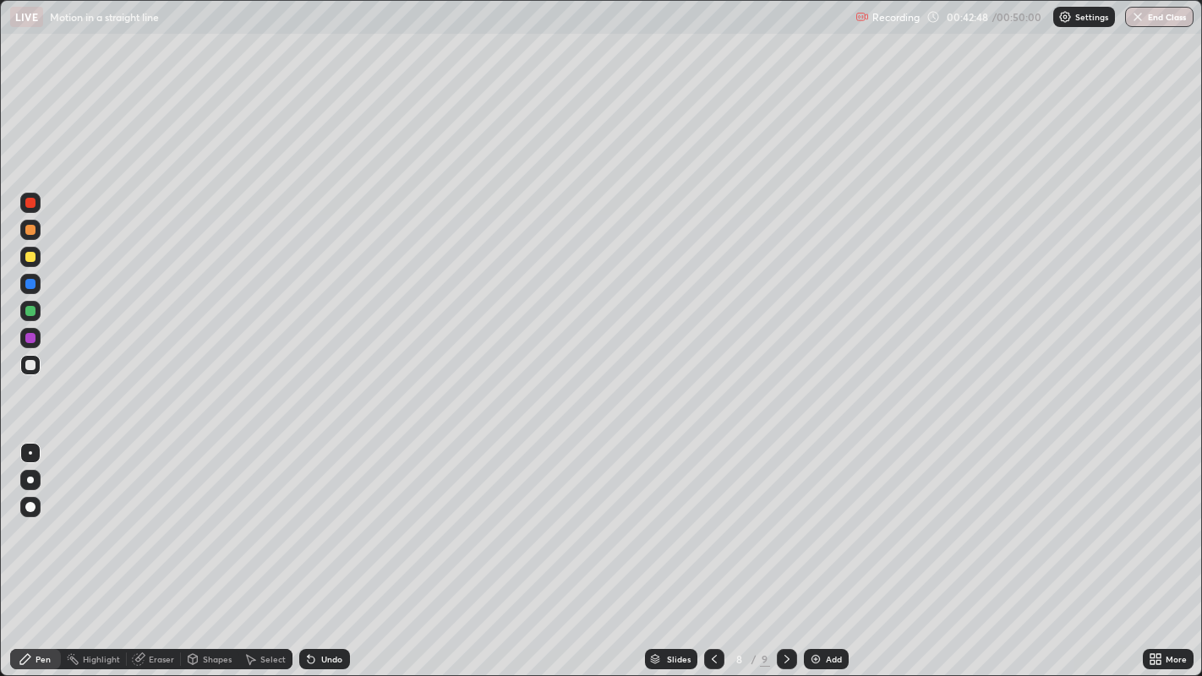
click at [212, 556] on div "Shapes" at bounding box center [209, 659] width 57 height 20
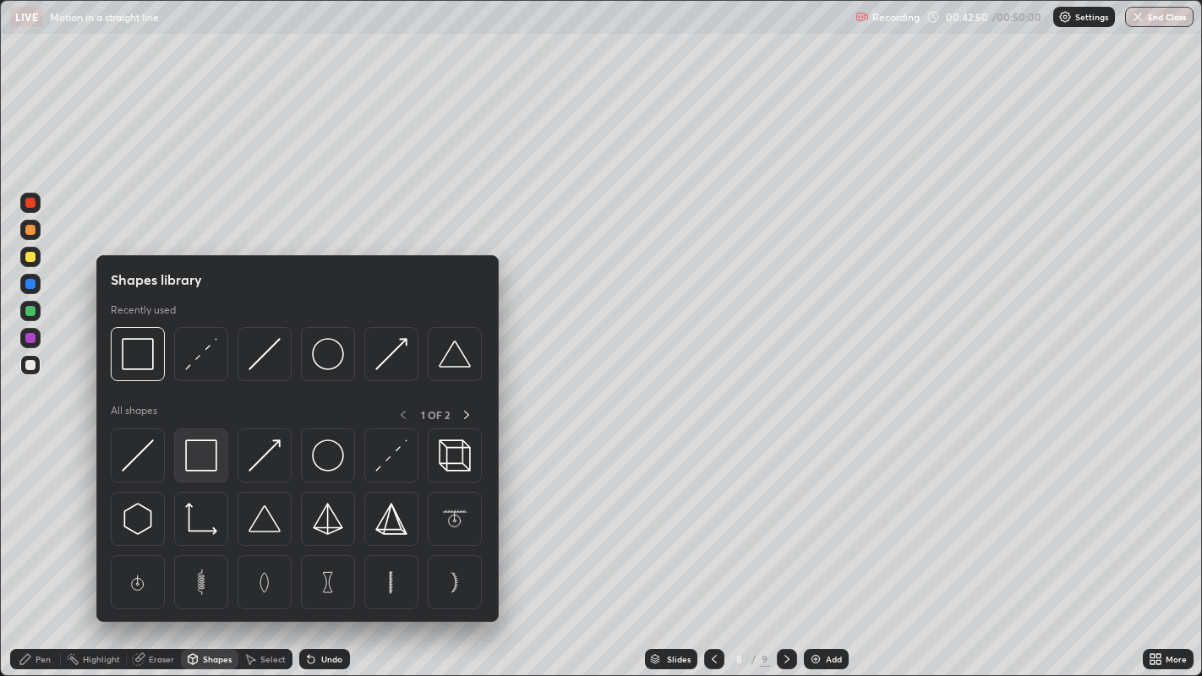
click at [204, 462] on img at bounding box center [201, 456] width 32 height 32
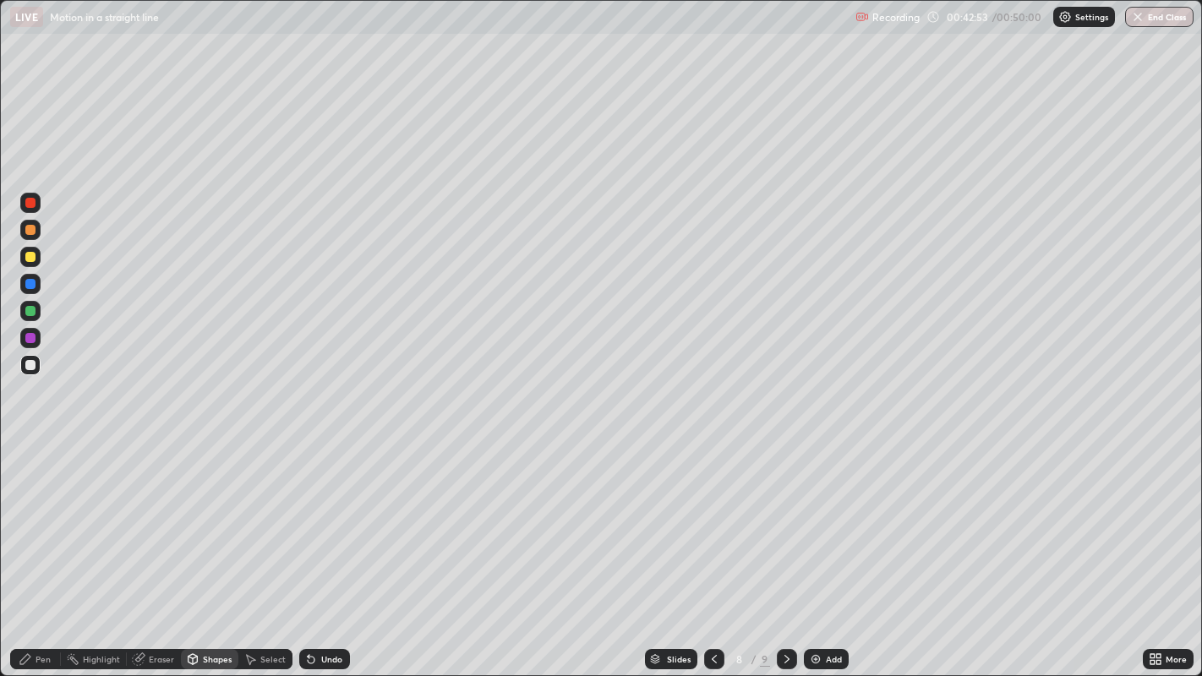
click at [209, 556] on div "Shapes" at bounding box center [209, 659] width 57 height 20
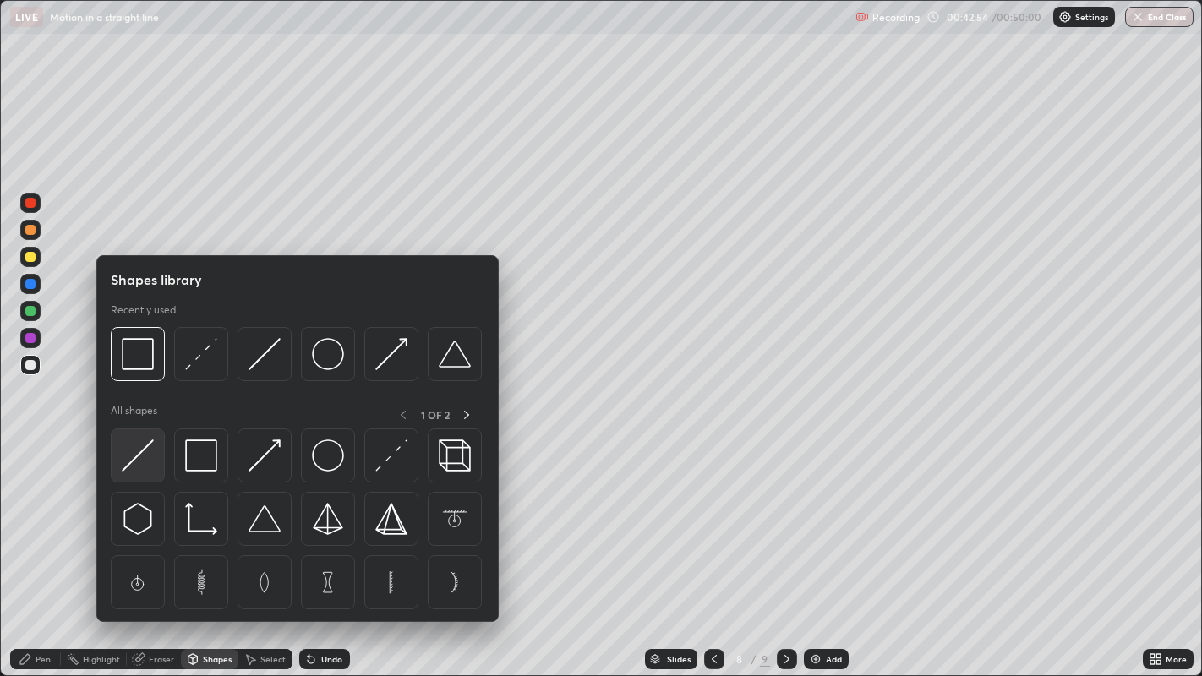
click at [149, 451] on img at bounding box center [138, 456] width 32 height 32
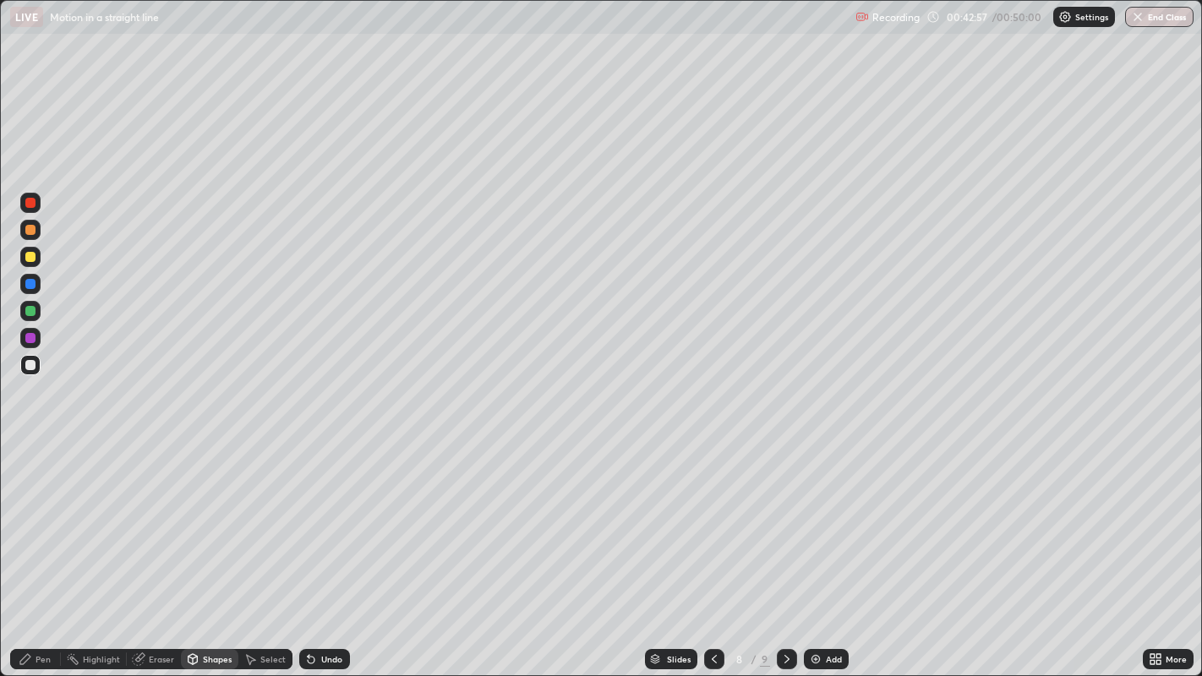
click at [214, 556] on div "Shapes" at bounding box center [217, 659] width 29 height 8
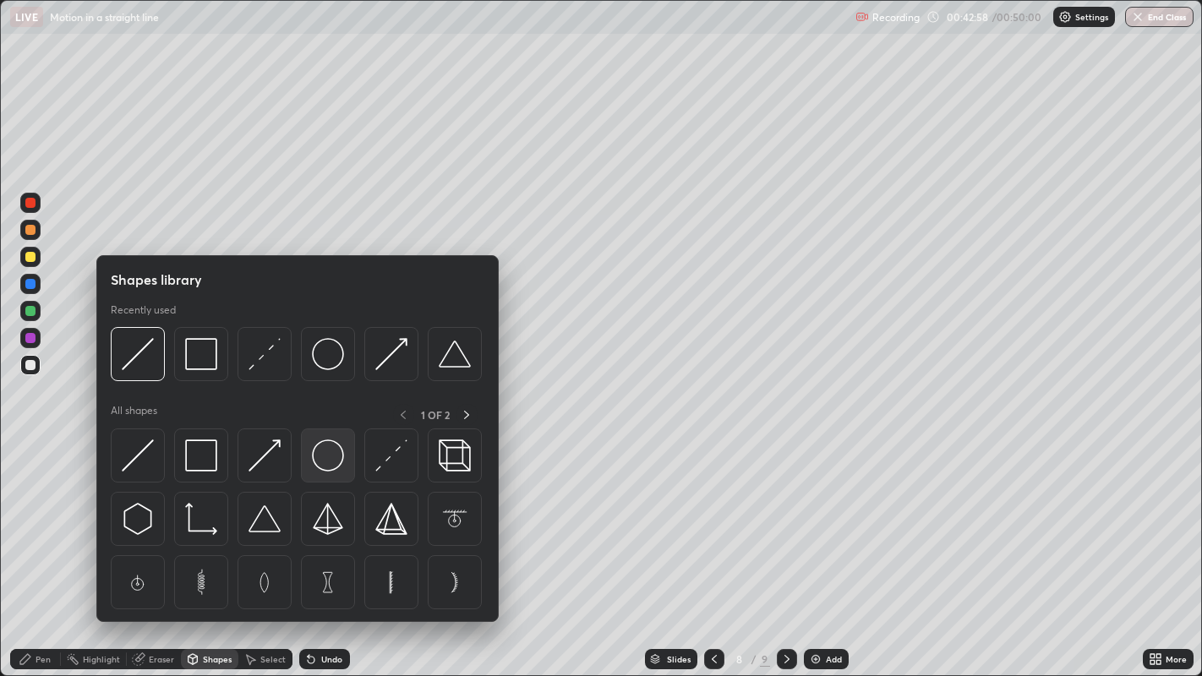
click at [316, 457] on img at bounding box center [328, 456] width 32 height 32
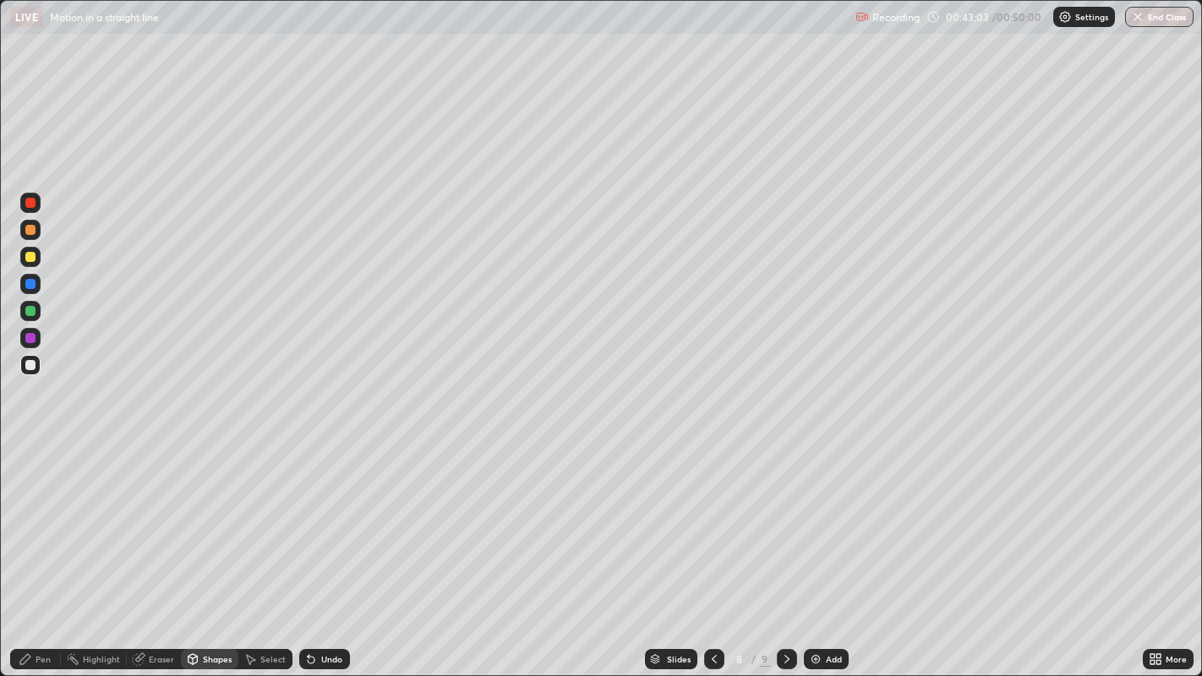
click at [276, 556] on div "Select" at bounding box center [272, 659] width 25 height 8
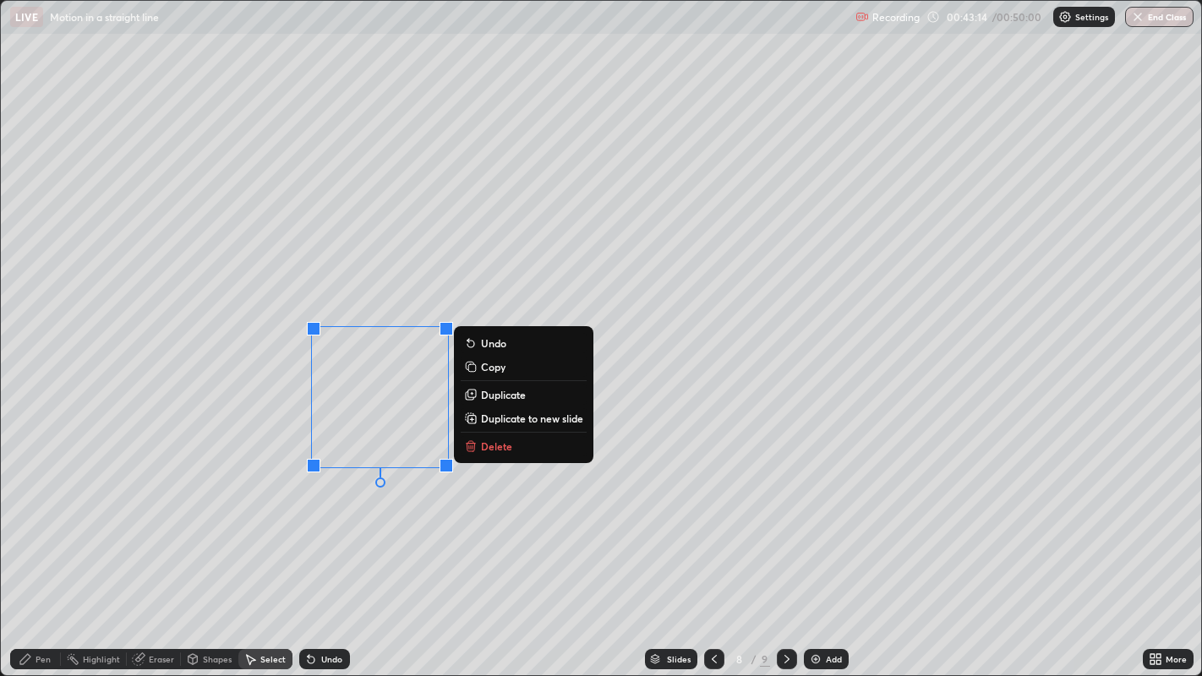
click at [414, 529] on div "0 ° Undo Copy Duplicate Duplicate to new slide Delete" at bounding box center [601, 338] width 1201 height 675
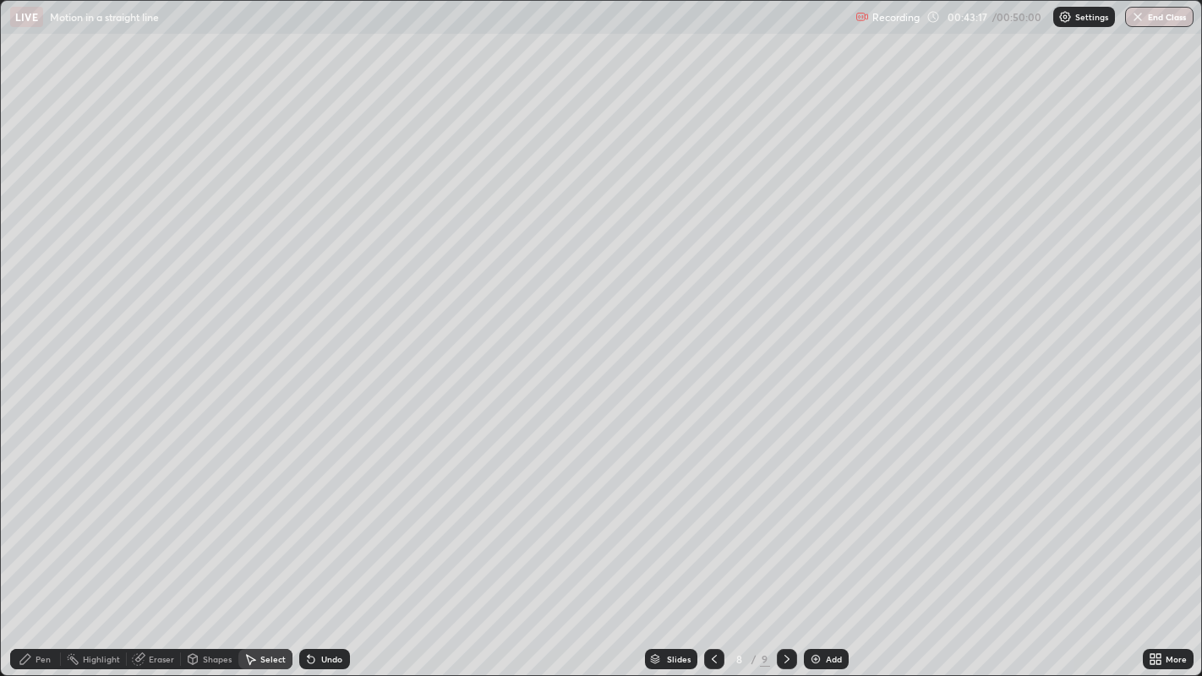
click at [161, 556] on div "Eraser" at bounding box center [161, 659] width 25 height 8
click at [37, 556] on div "Pen" at bounding box center [43, 659] width 15 height 8
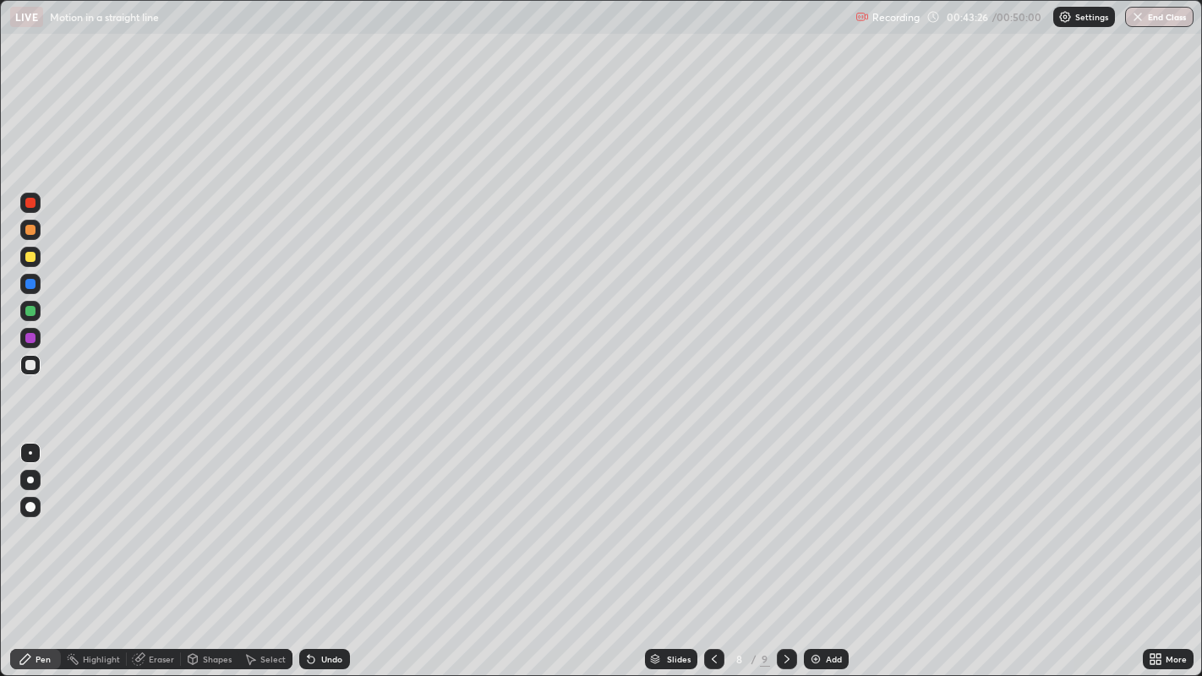
click at [34, 363] on div at bounding box center [30, 365] width 10 height 10
click at [30, 257] on div at bounding box center [30, 257] width 10 height 10
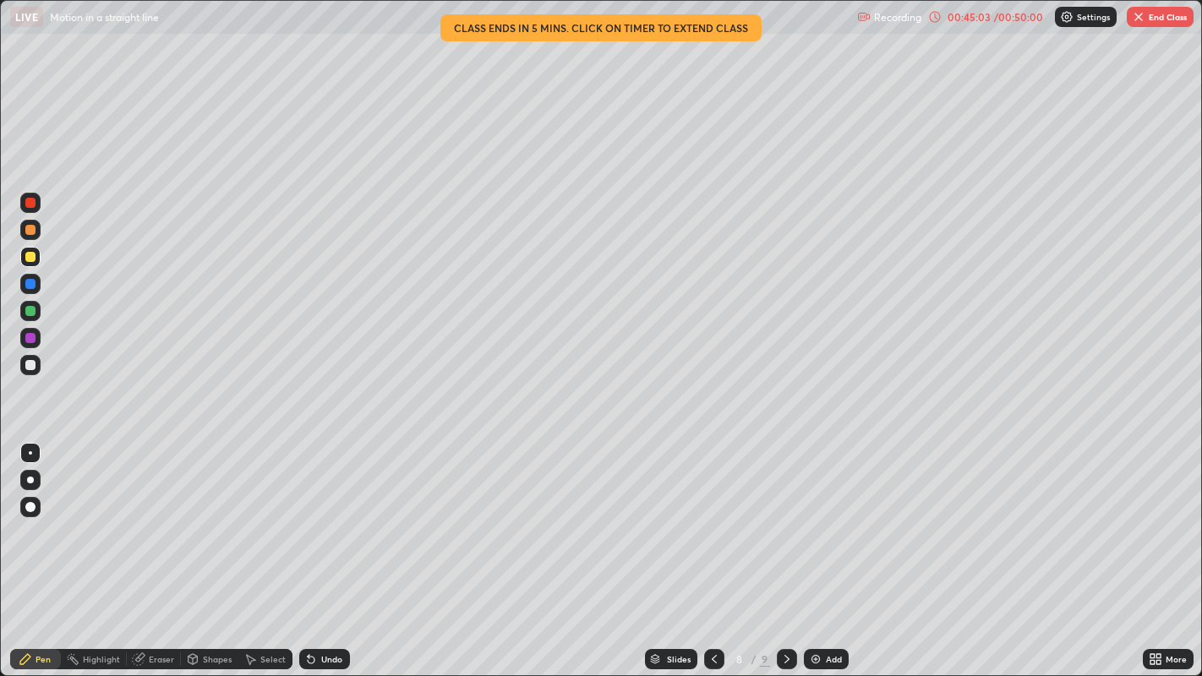
click at [32, 306] on div at bounding box center [30, 311] width 10 height 10
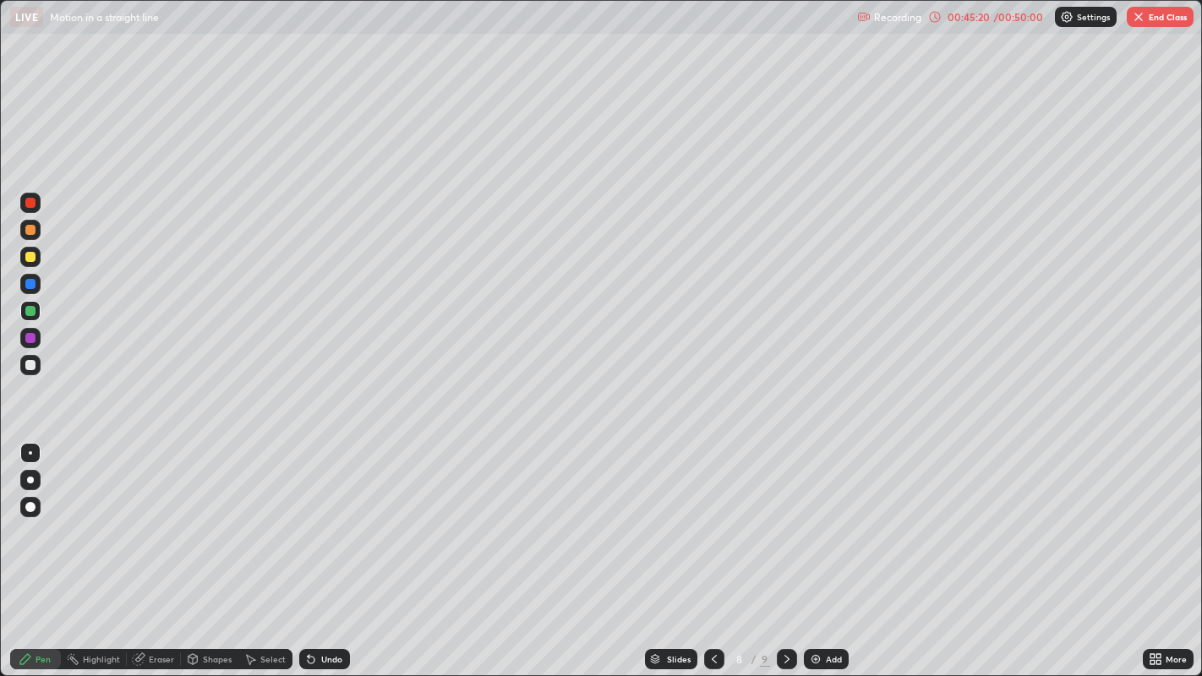
click at [325, 556] on div "Undo" at bounding box center [331, 659] width 21 height 8
click at [30, 365] on div at bounding box center [30, 365] width 10 height 10
click at [325, 556] on div "Undo" at bounding box center [331, 659] width 21 height 8
click at [310, 556] on icon at bounding box center [311, 660] width 14 height 14
click at [32, 257] on div at bounding box center [30, 257] width 10 height 10
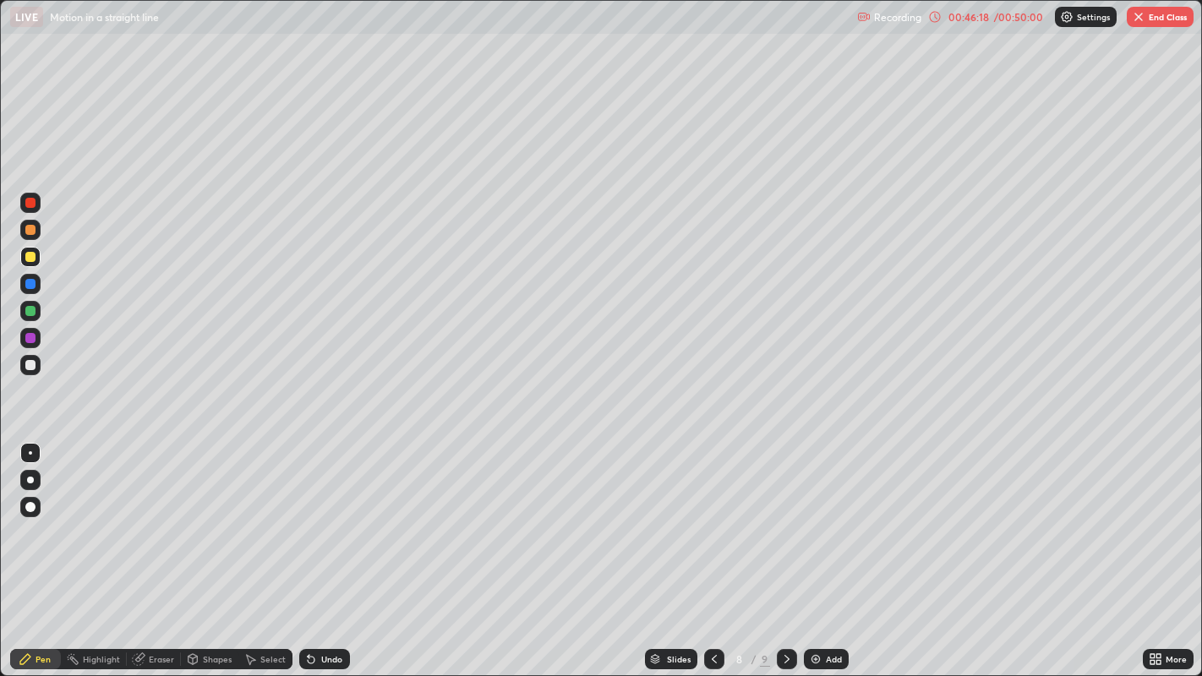
click at [35, 314] on div at bounding box center [30, 311] width 10 height 10
click at [317, 556] on div "Undo" at bounding box center [324, 659] width 51 height 20
click at [28, 361] on div at bounding box center [30, 365] width 10 height 10
click at [30, 261] on div at bounding box center [30, 257] width 10 height 10
click at [30, 285] on div at bounding box center [30, 284] width 10 height 10
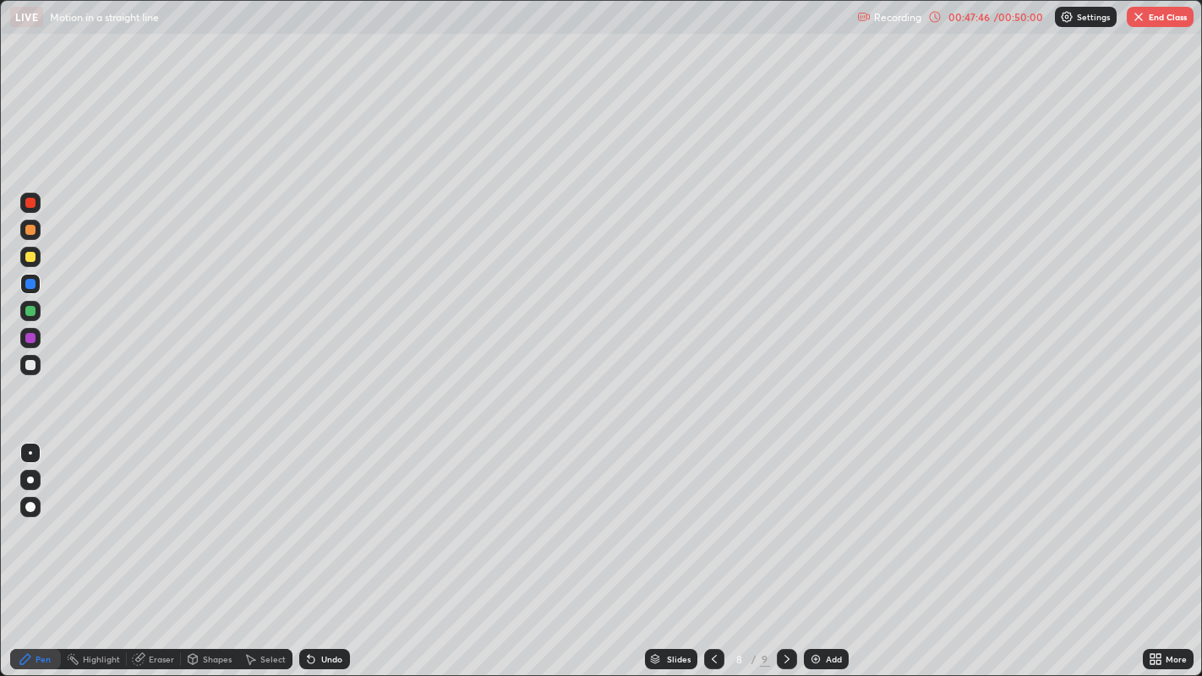
click at [33, 363] on div at bounding box center [30, 365] width 10 height 10
click at [27, 260] on div at bounding box center [30, 257] width 10 height 10
click at [331, 556] on div "Undo" at bounding box center [331, 659] width 21 height 8
click at [29, 363] on div at bounding box center [30, 365] width 10 height 10
click at [30, 229] on div at bounding box center [30, 230] width 10 height 10
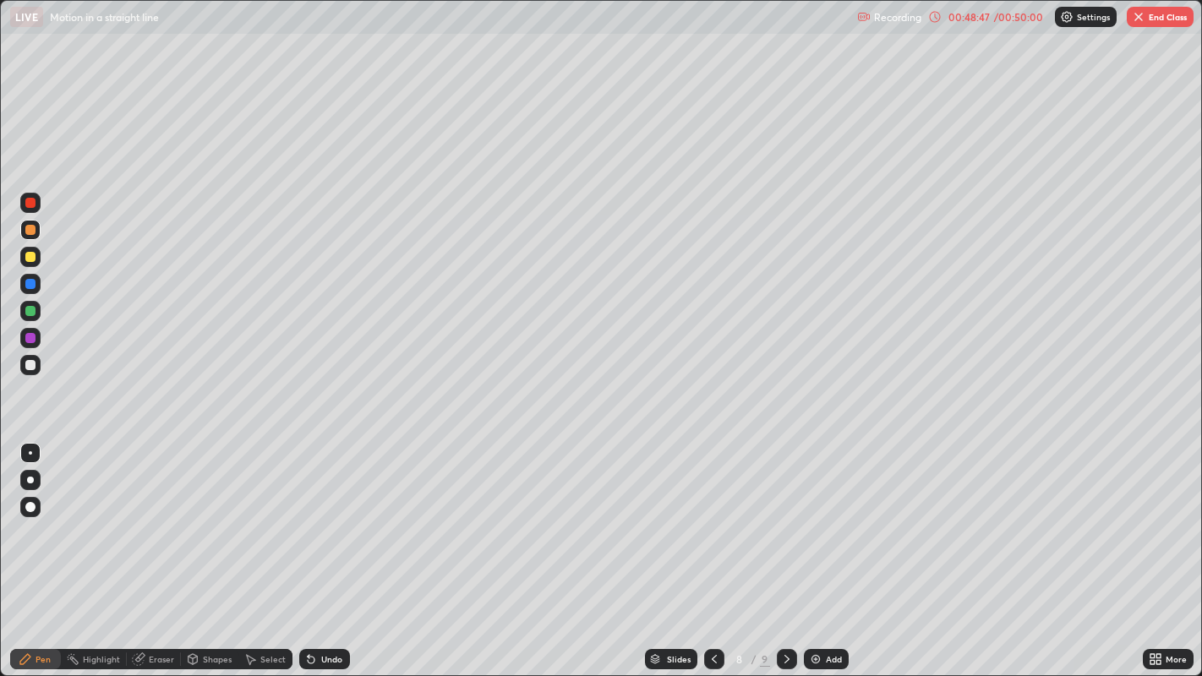
click at [321, 556] on div "Undo" at bounding box center [331, 659] width 21 height 8
click at [309, 556] on icon at bounding box center [311, 660] width 7 height 7
click at [321, 556] on div "Undo" at bounding box center [331, 659] width 21 height 8
click at [325, 556] on div "Undo" at bounding box center [331, 659] width 21 height 8
click at [331, 556] on div "Undo" at bounding box center [331, 659] width 21 height 8
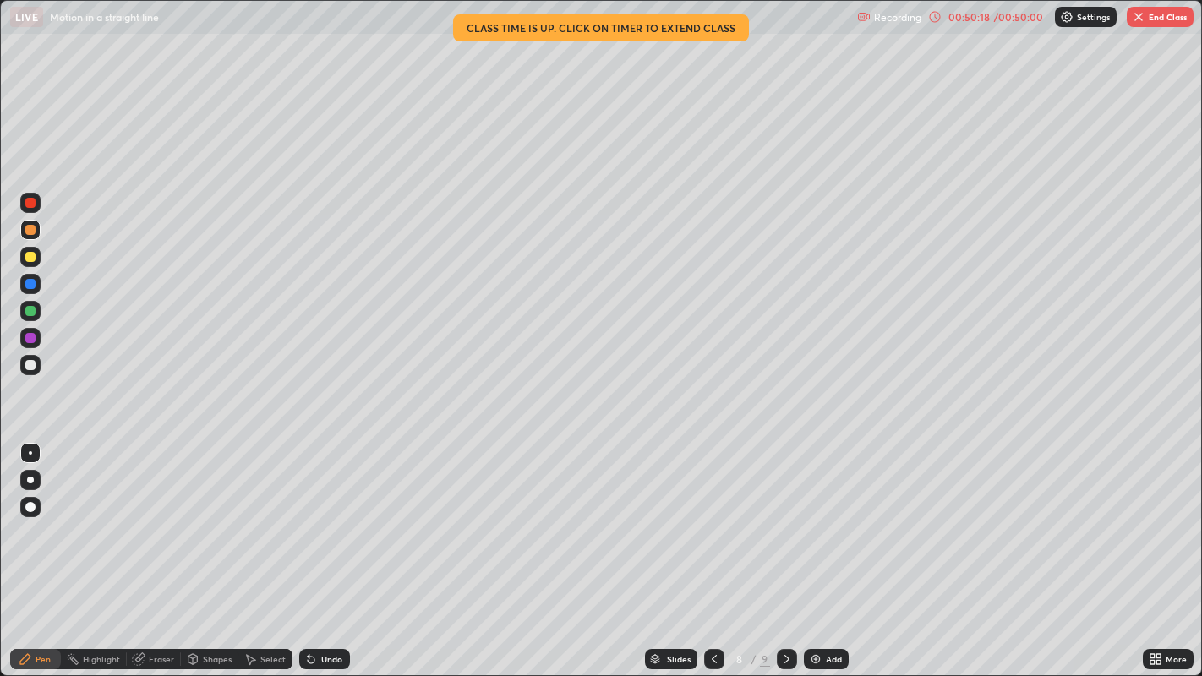
click at [279, 556] on div "Select" at bounding box center [265, 659] width 54 height 20
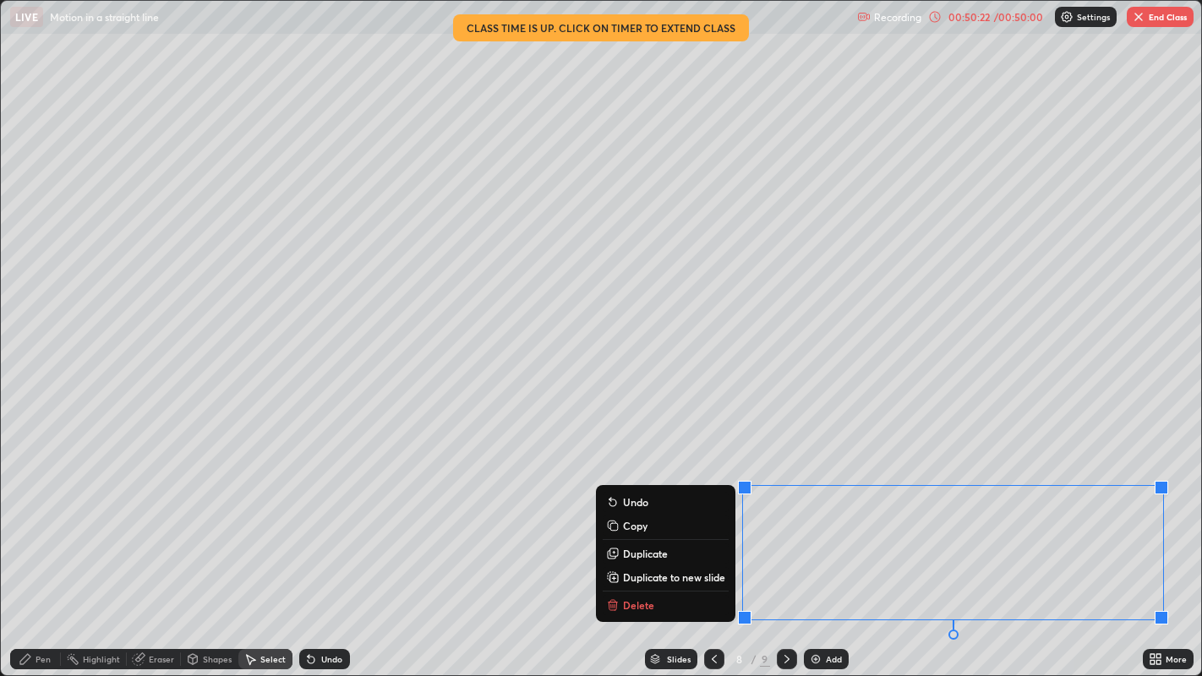
click at [678, 556] on button "Delete" at bounding box center [666, 605] width 126 height 20
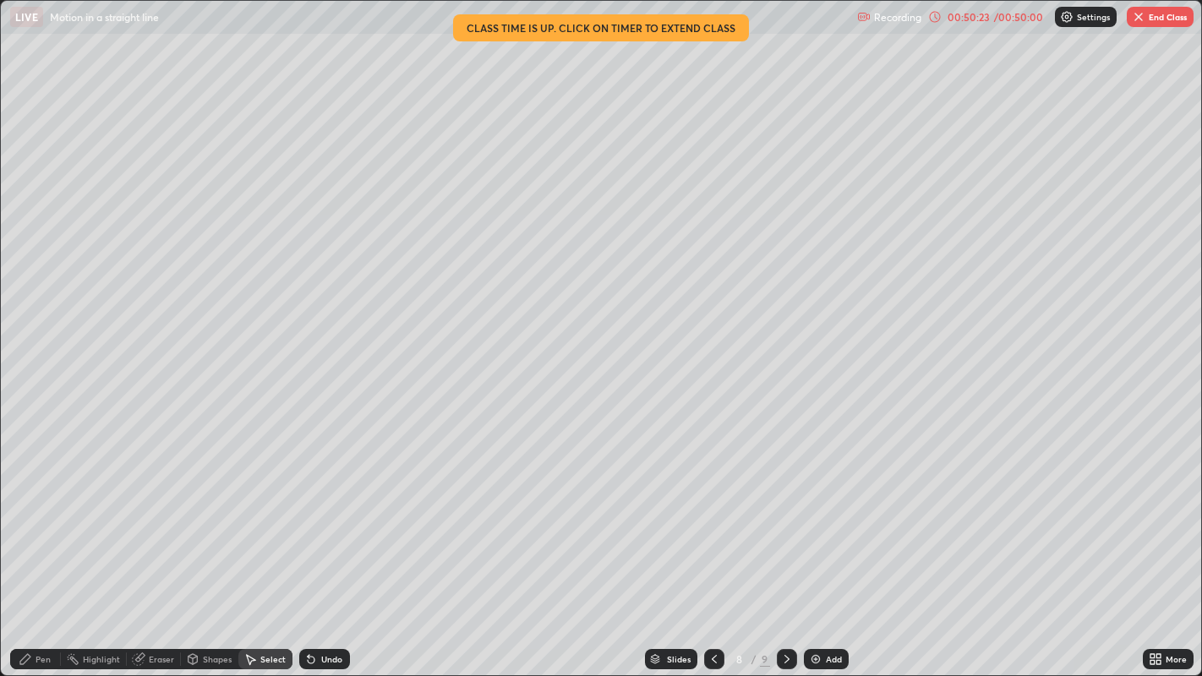
click at [41, 556] on div "Pen" at bounding box center [43, 659] width 15 height 8
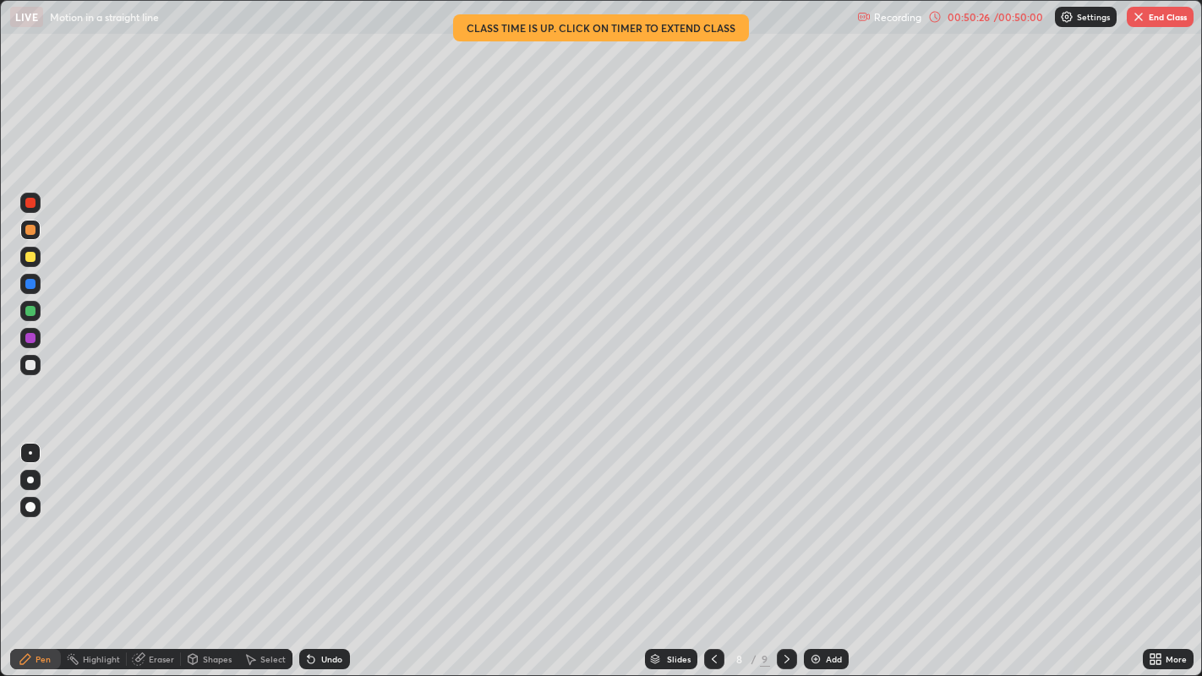
click at [30, 367] on div at bounding box center [30, 365] width 10 height 10
click at [29, 314] on div at bounding box center [30, 311] width 10 height 10
click at [27, 258] on div at bounding box center [30, 257] width 10 height 10
click at [27, 227] on div at bounding box center [30, 230] width 10 height 10
click at [27, 283] on div at bounding box center [30, 284] width 10 height 10
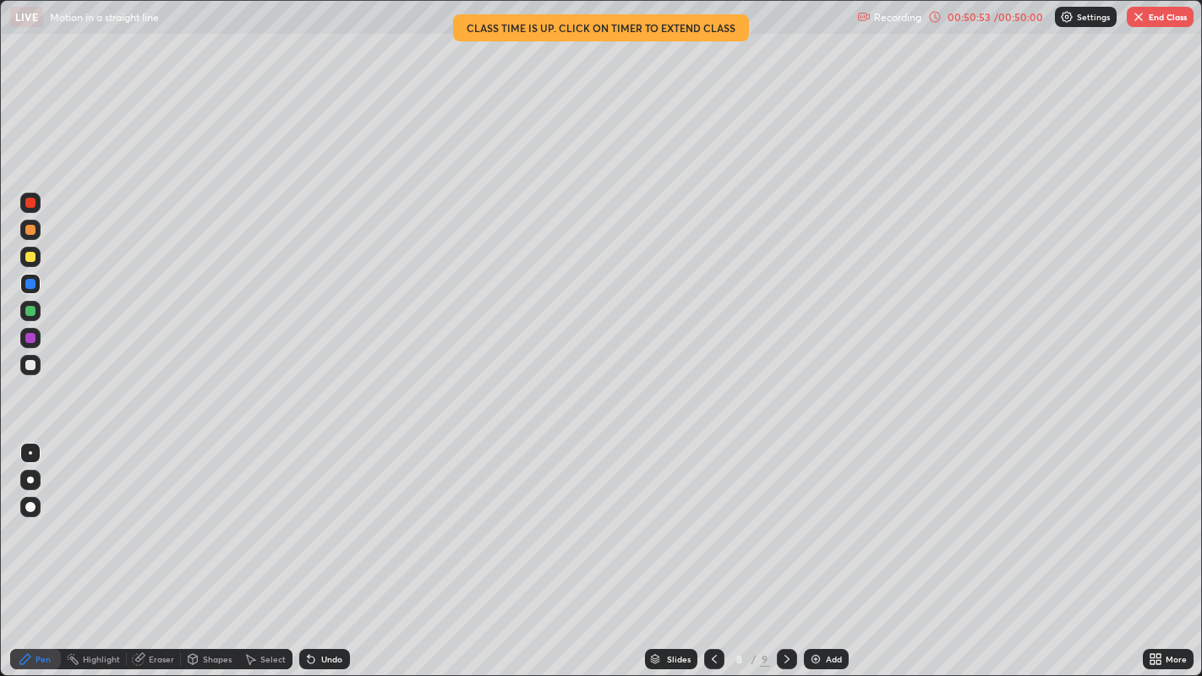
click at [29, 313] on div at bounding box center [30, 311] width 10 height 10
click at [1148, 19] on button "End Class" at bounding box center [1160, 17] width 67 height 20
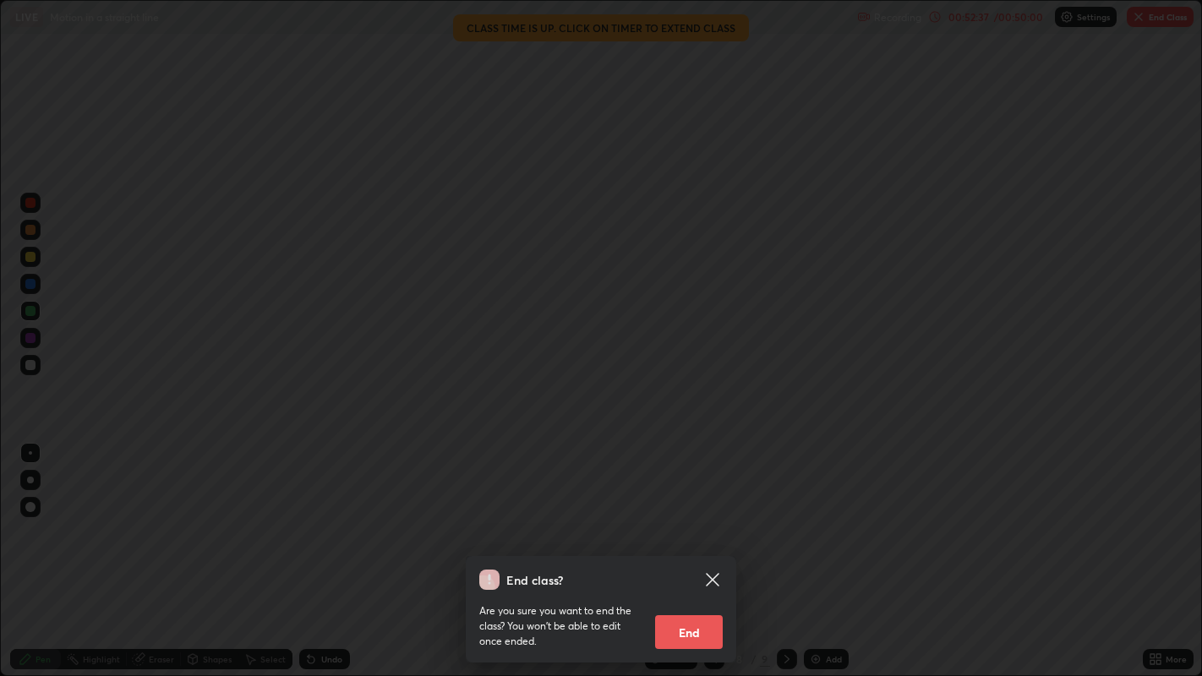
click at [699, 556] on button "End" at bounding box center [689, 632] width 68 height 34
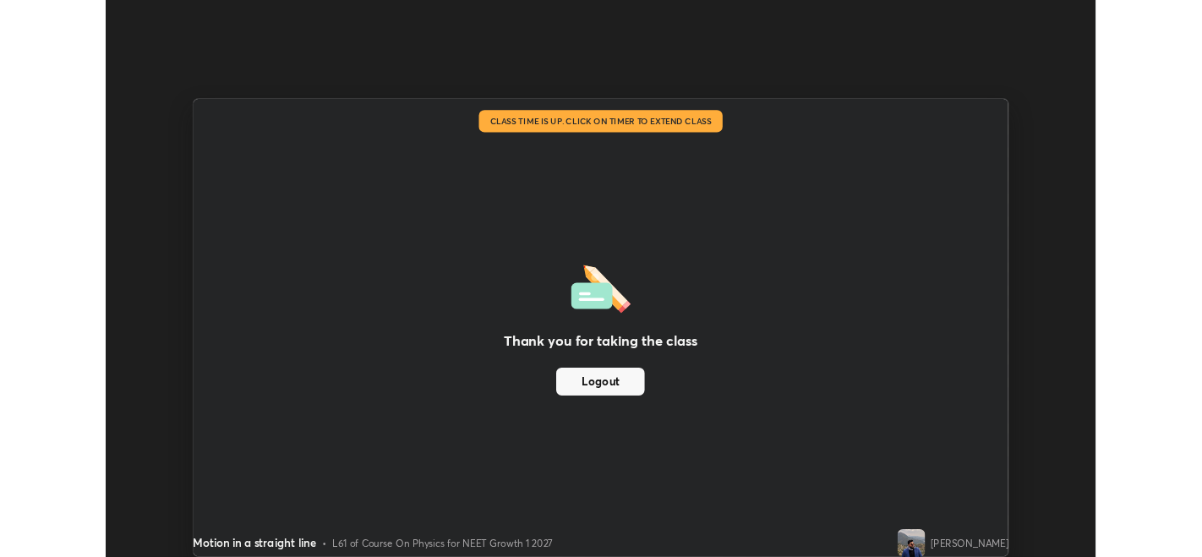
scroll to position [83971, 83325]
